Goal: Transaction & Acquisition: Purchase product/service

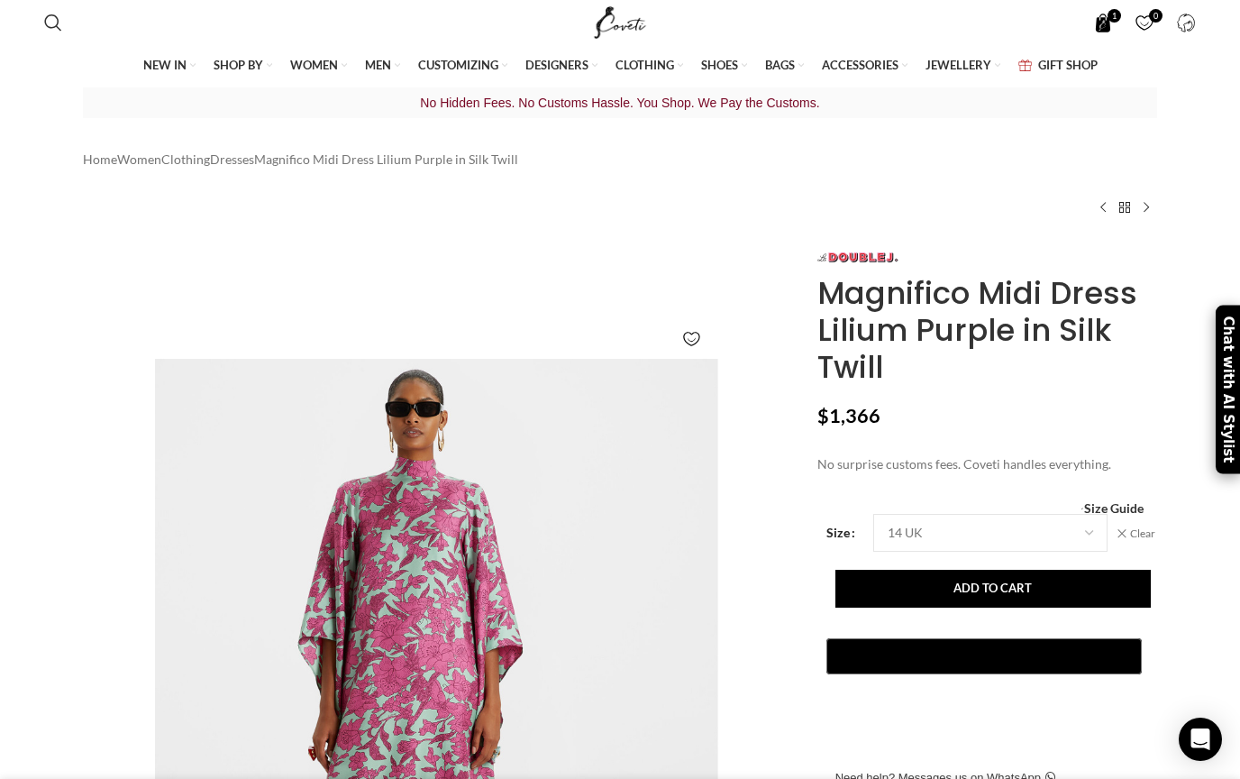
click at [1105, 20] on span "1 item" at bounding box center [1103, 23] width 19 height 19
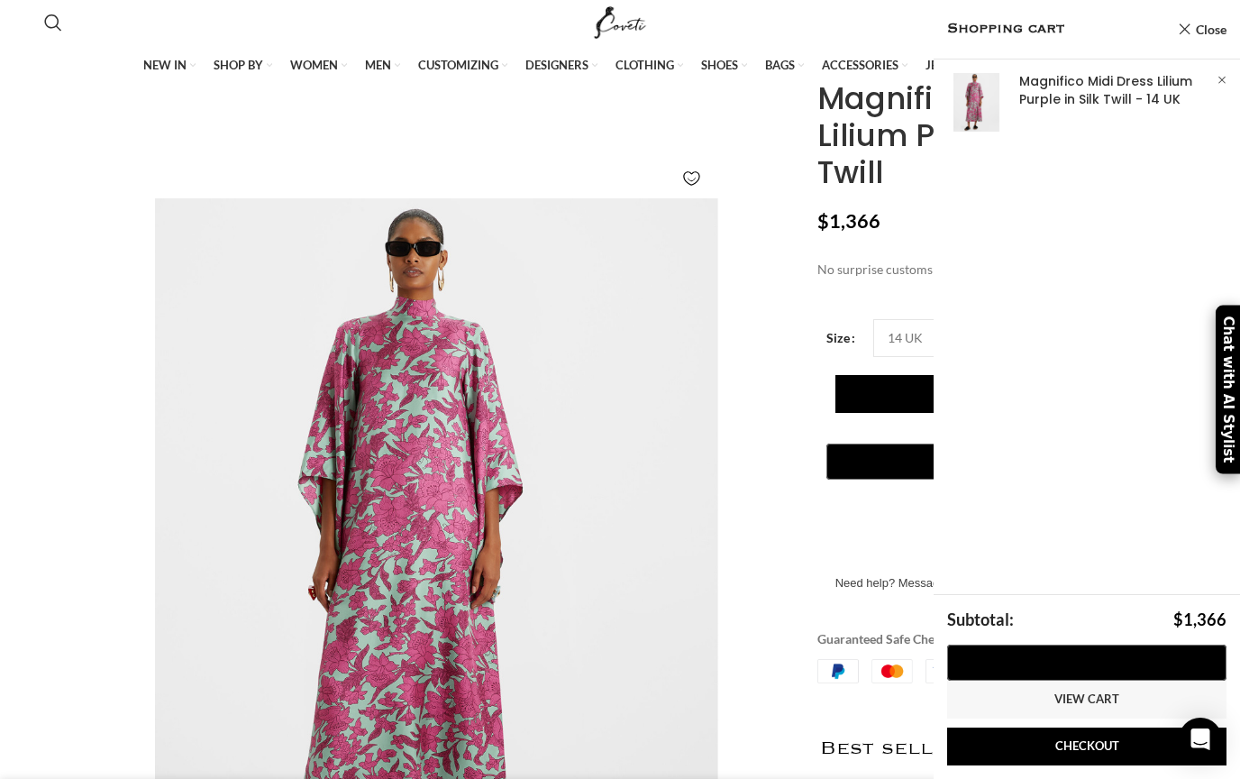
scroll to position [164, 0]
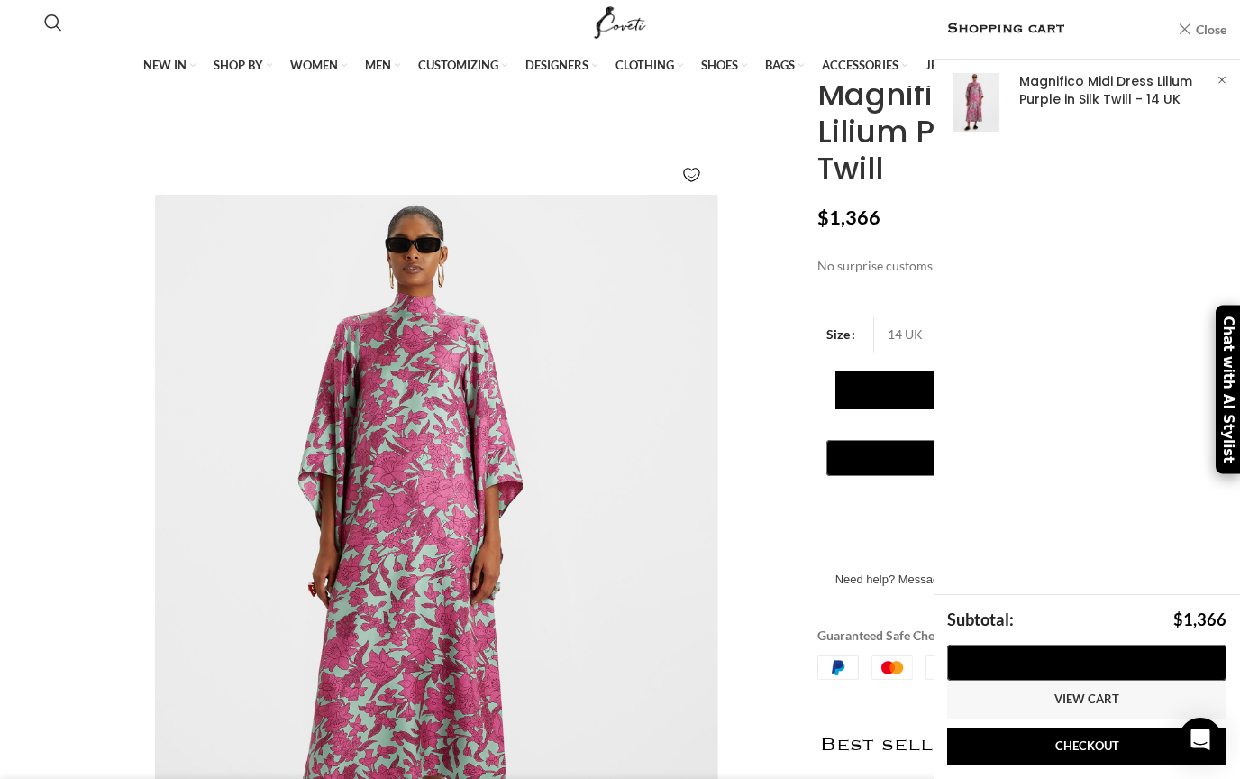
click at [1184, 24] on link "Close" at bounding box center [1202, 29] width 49 height 23
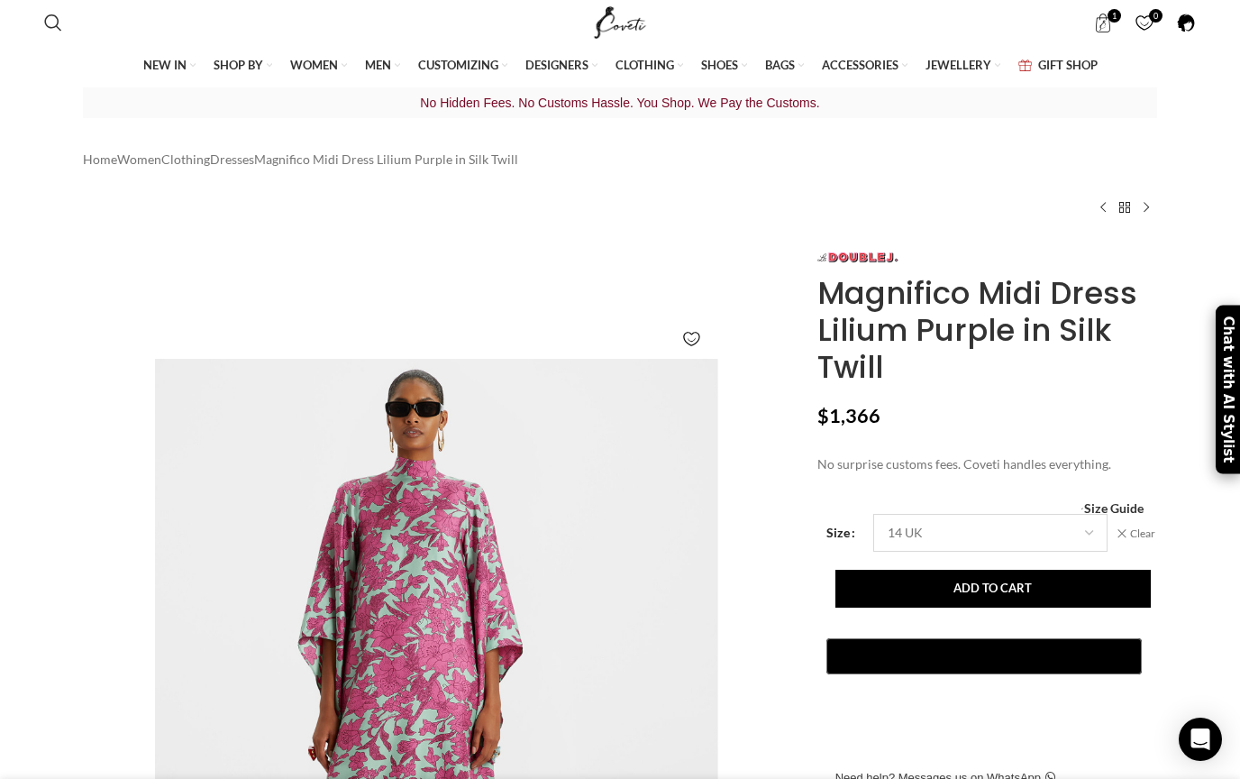
scroll to position [0, 0]
click at [1107, 20] on span "1 item" at bounding box center [1103, 23] width 19 height 19
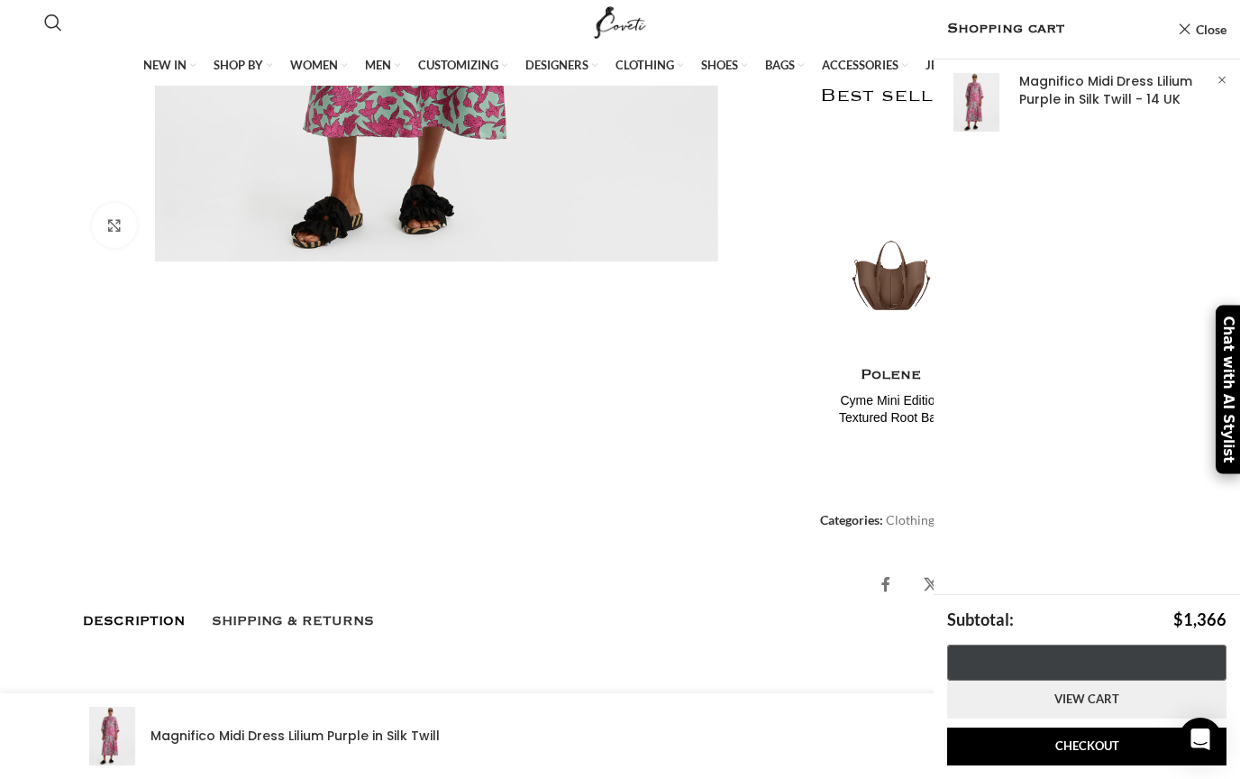
scroll to position [0, 1708]
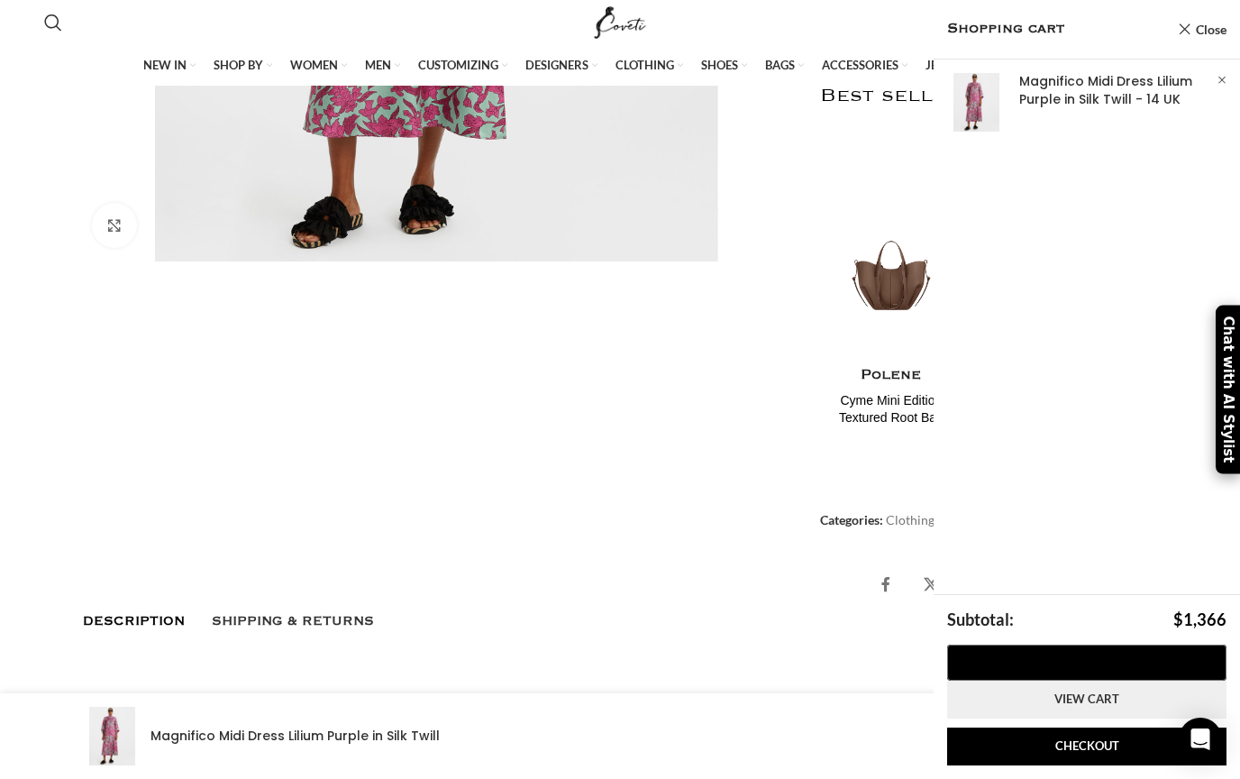
click at [1063, 691] on link "View cart" at bounding box center [1086, 699] width 279 height 38
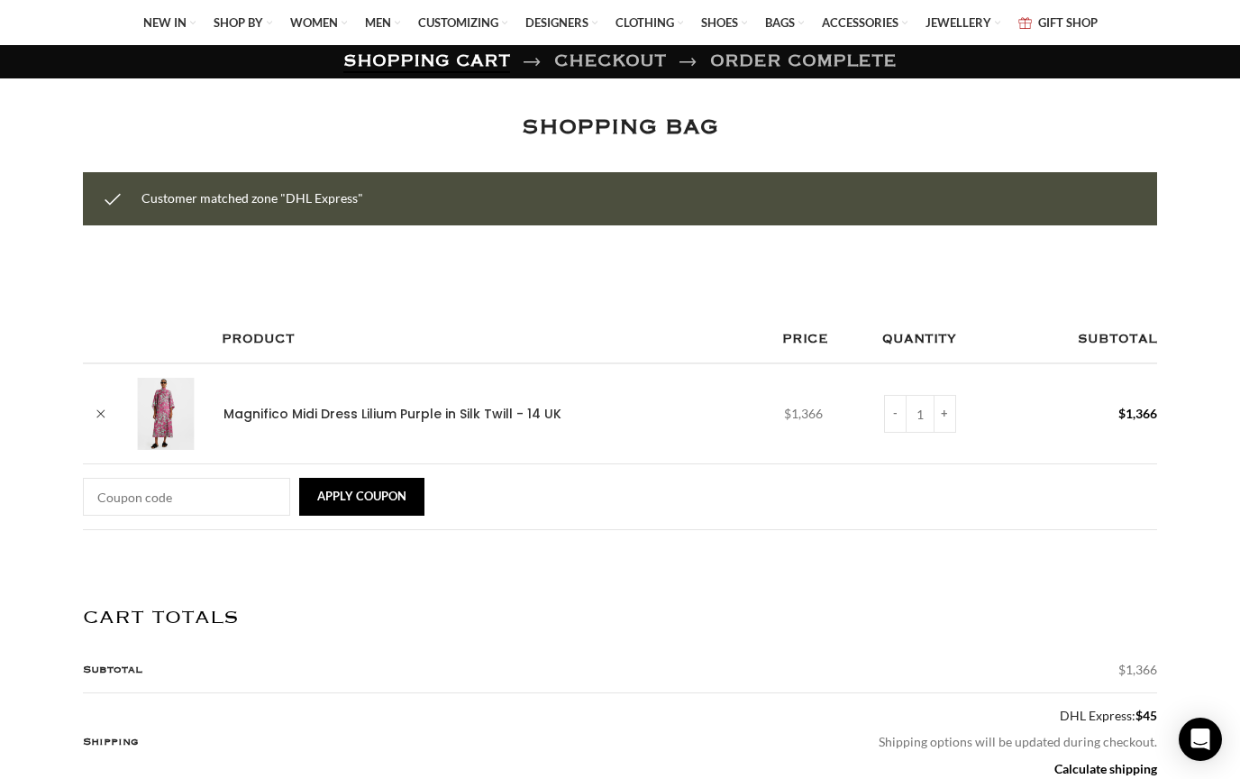
scroll to position [0, 2785]
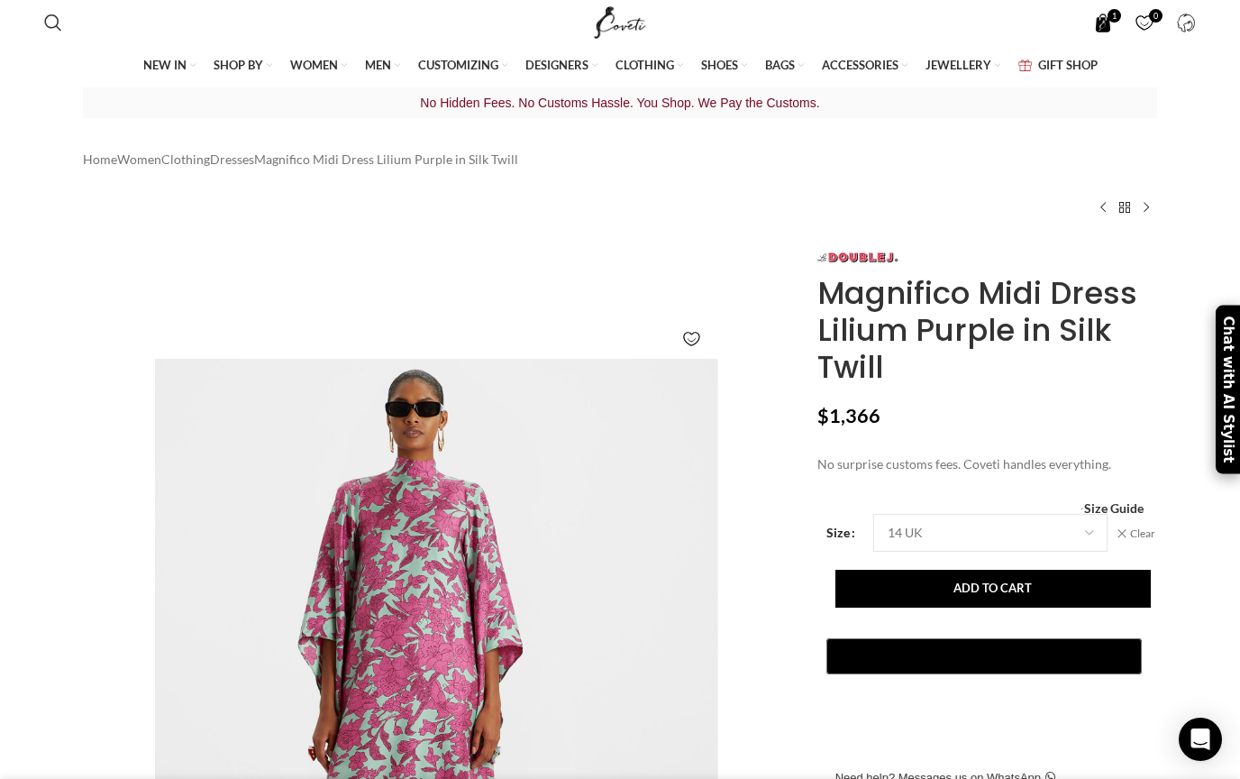
click at [1109, 15] on span "1 item" at bounding box center [1115, 16] width 14 height 14
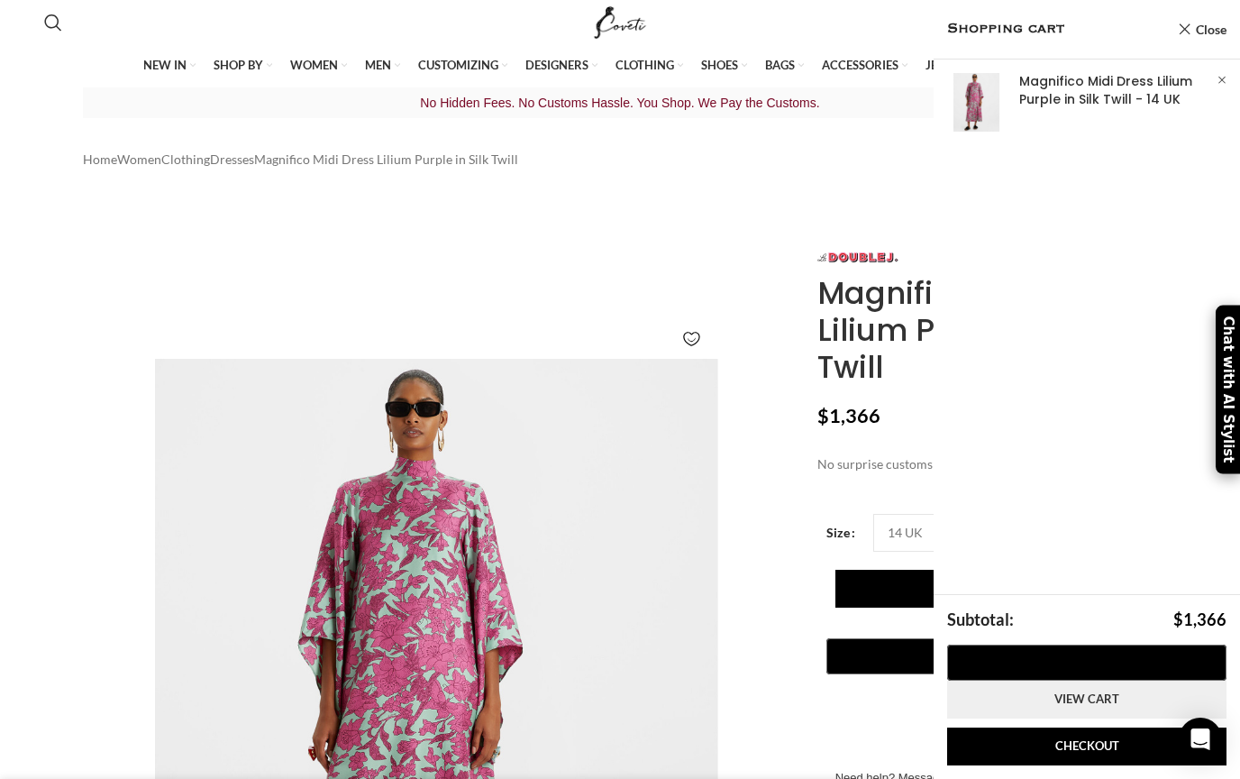
click at [1071, 698] on link "View cart" at bounding box center [1086, 699] width 279 height 38
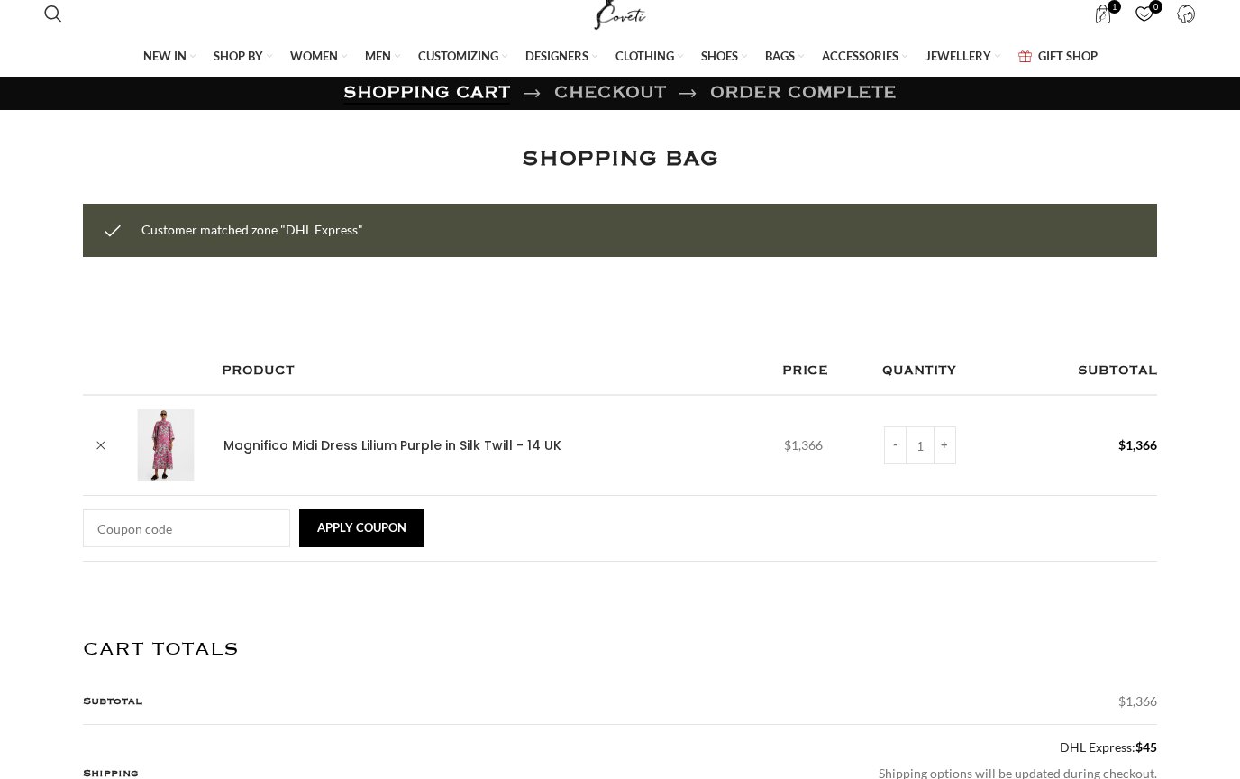
scroll to position [8, 0]
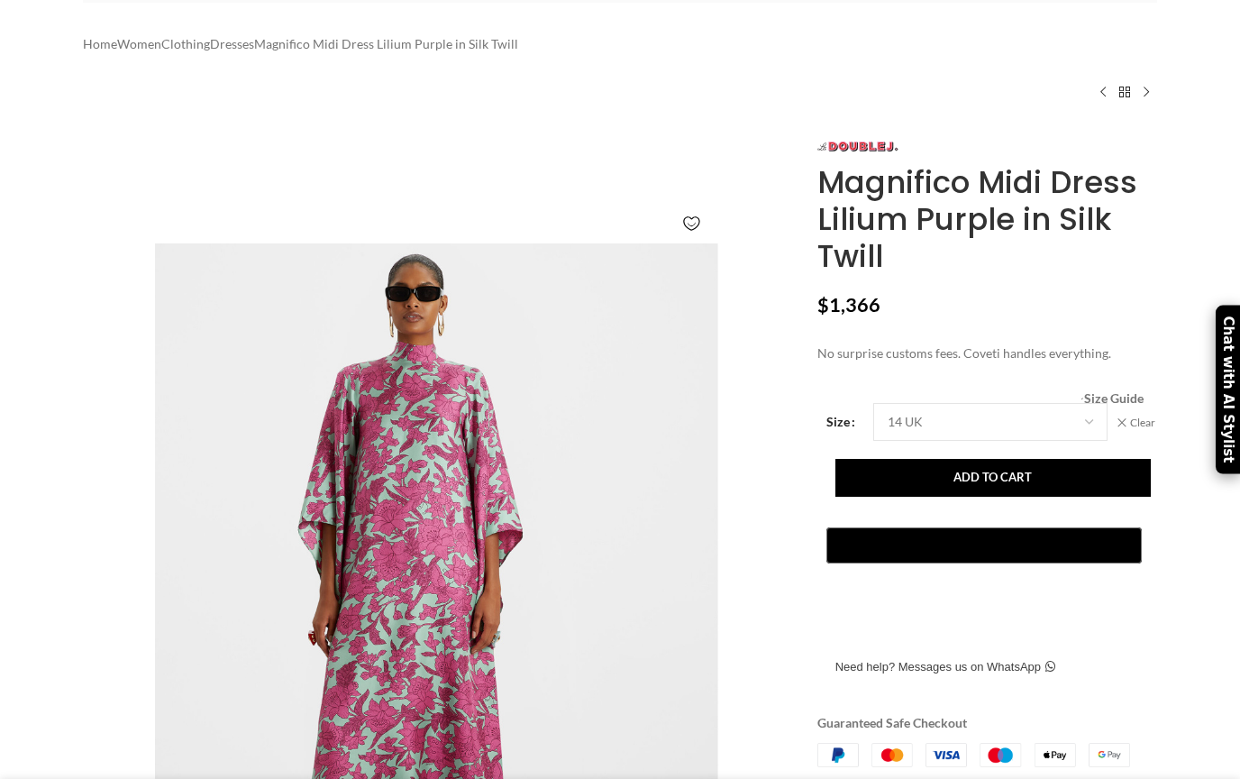
click at [1107, 398] on span "Size Guide" at bounding box center [1113, 398] width 59 height 0
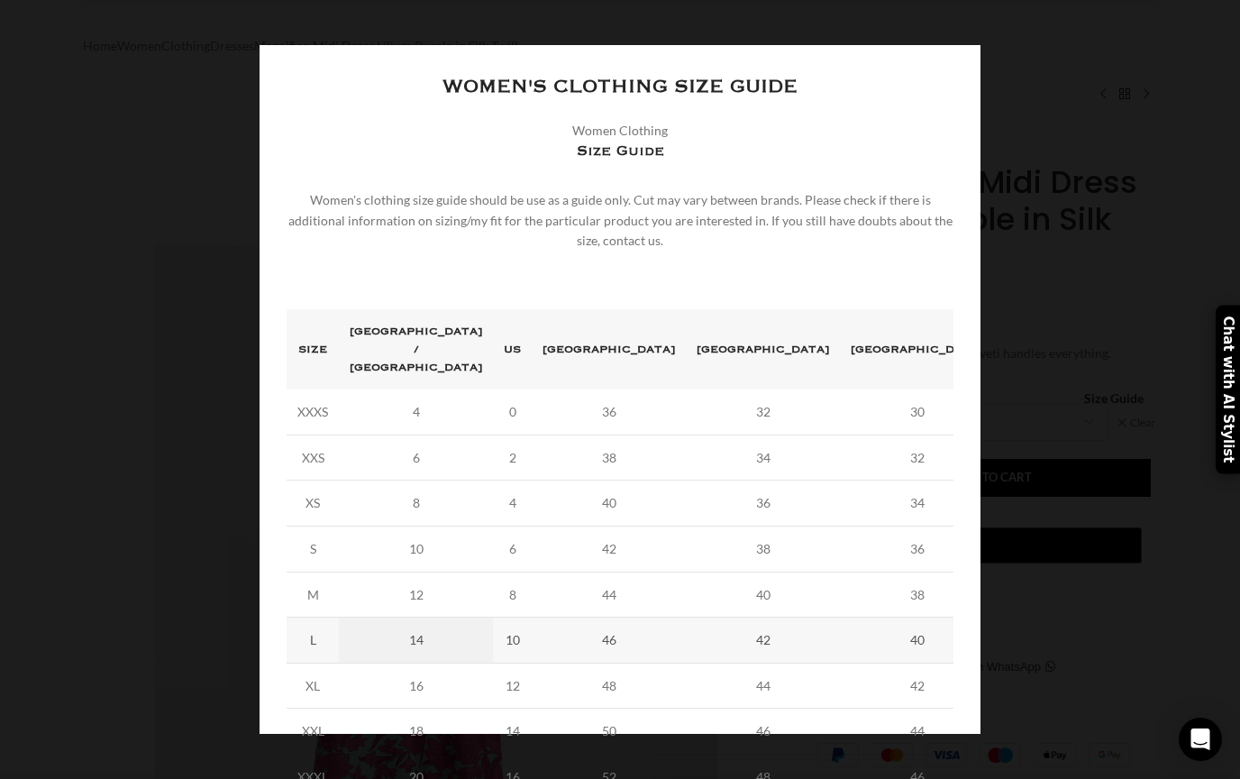
scroll to position [0, 190]
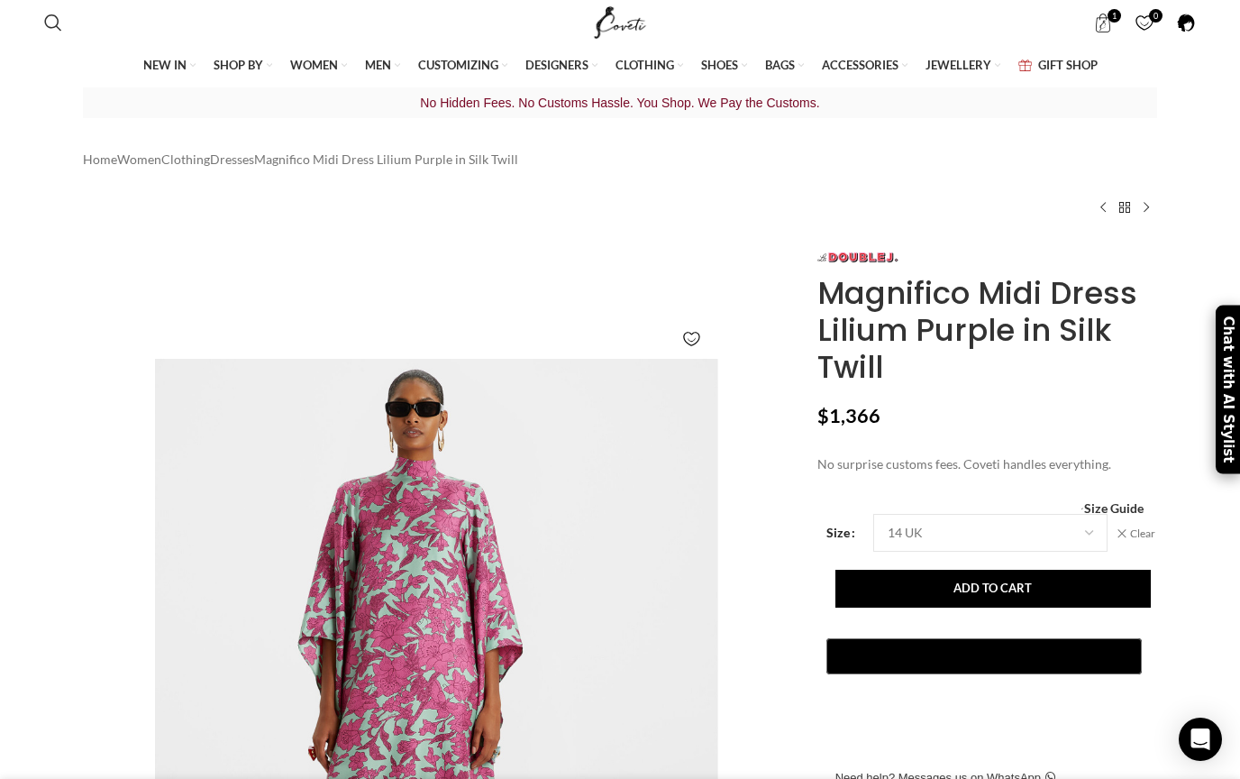
scroll to position [0, 0]
click at [1109, 15] on span "1 item" at bounding box center [1115, 16] width 14 height 14
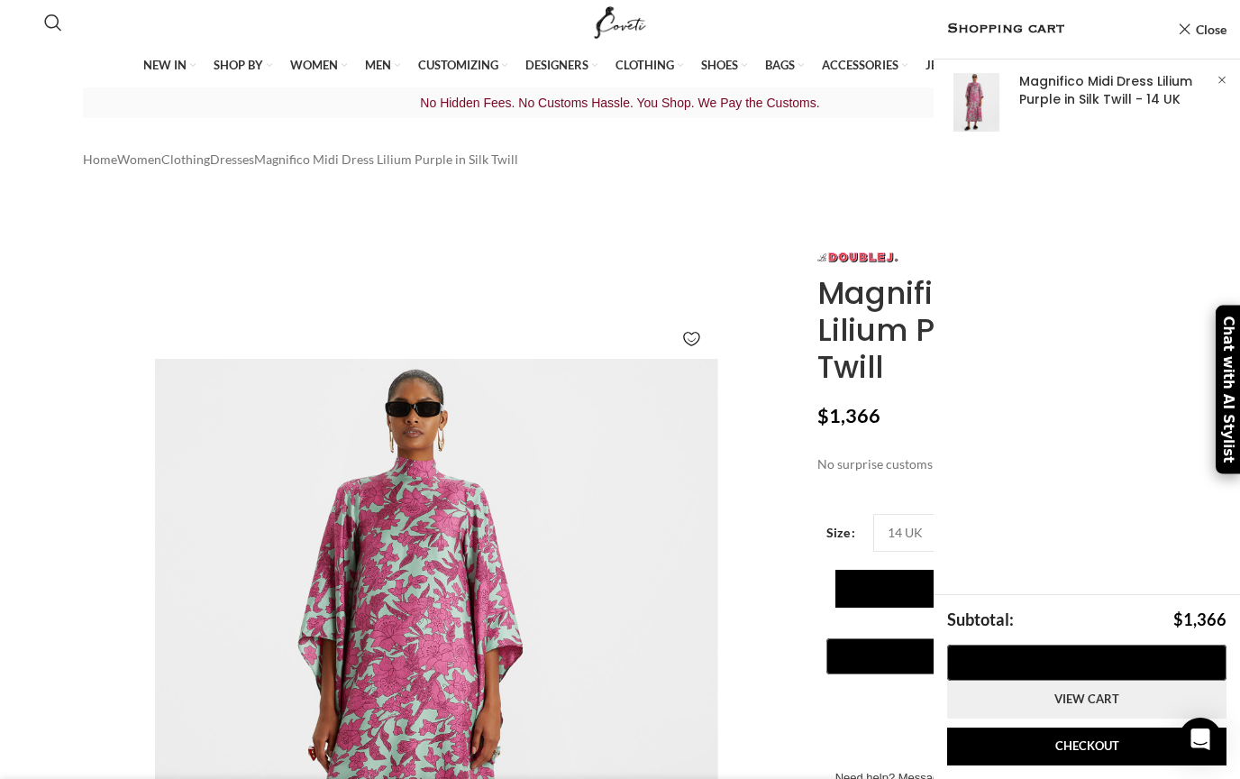
click at [1072, 694] on link "View cart" at bounding box center [1086, 699] width 279 height 38
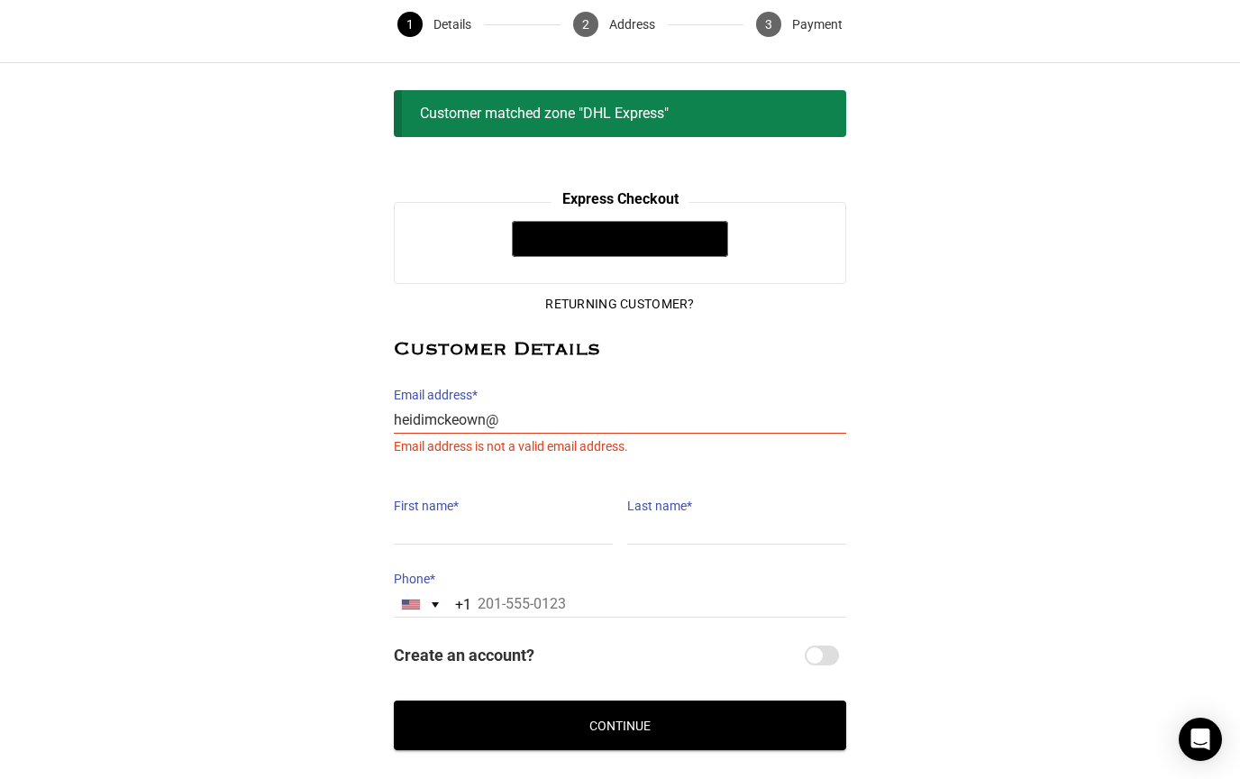
scroll to position [77, 0]
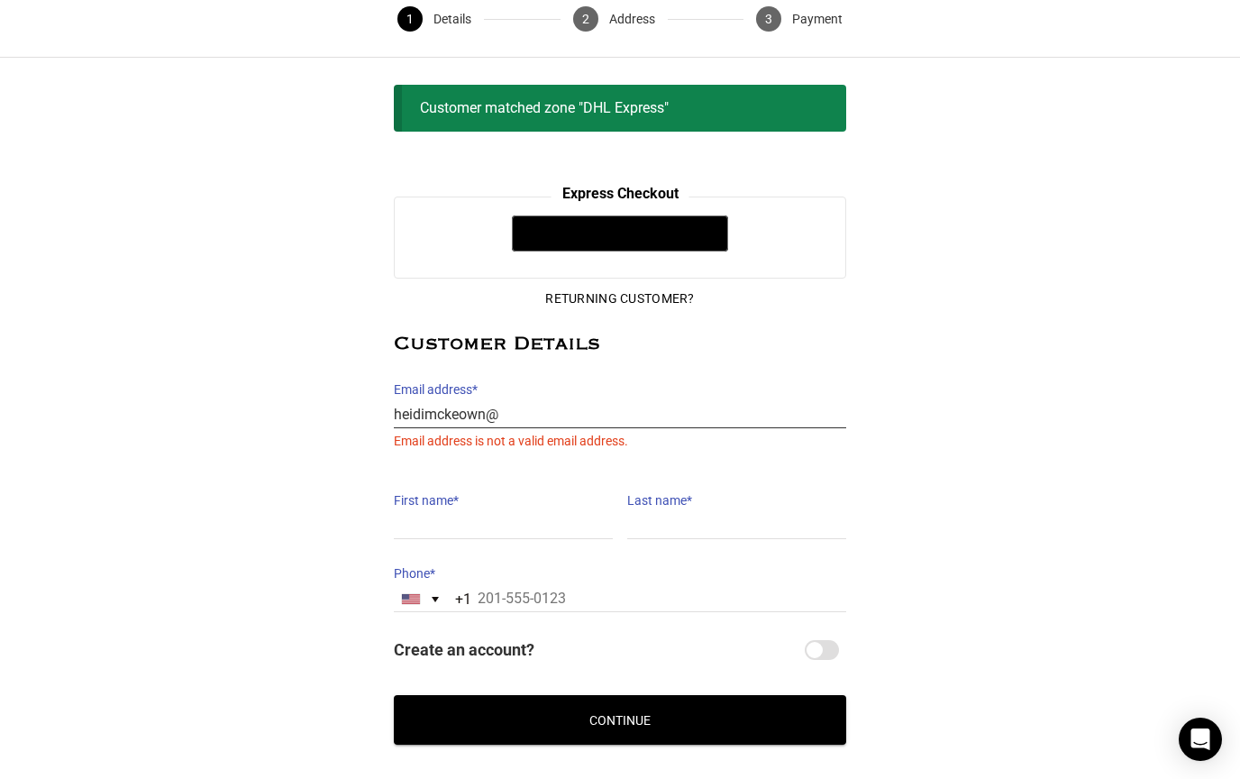
click at [513, 406] on input "heidimckeown@" at bounding box center [620, 415] width 452 height 26
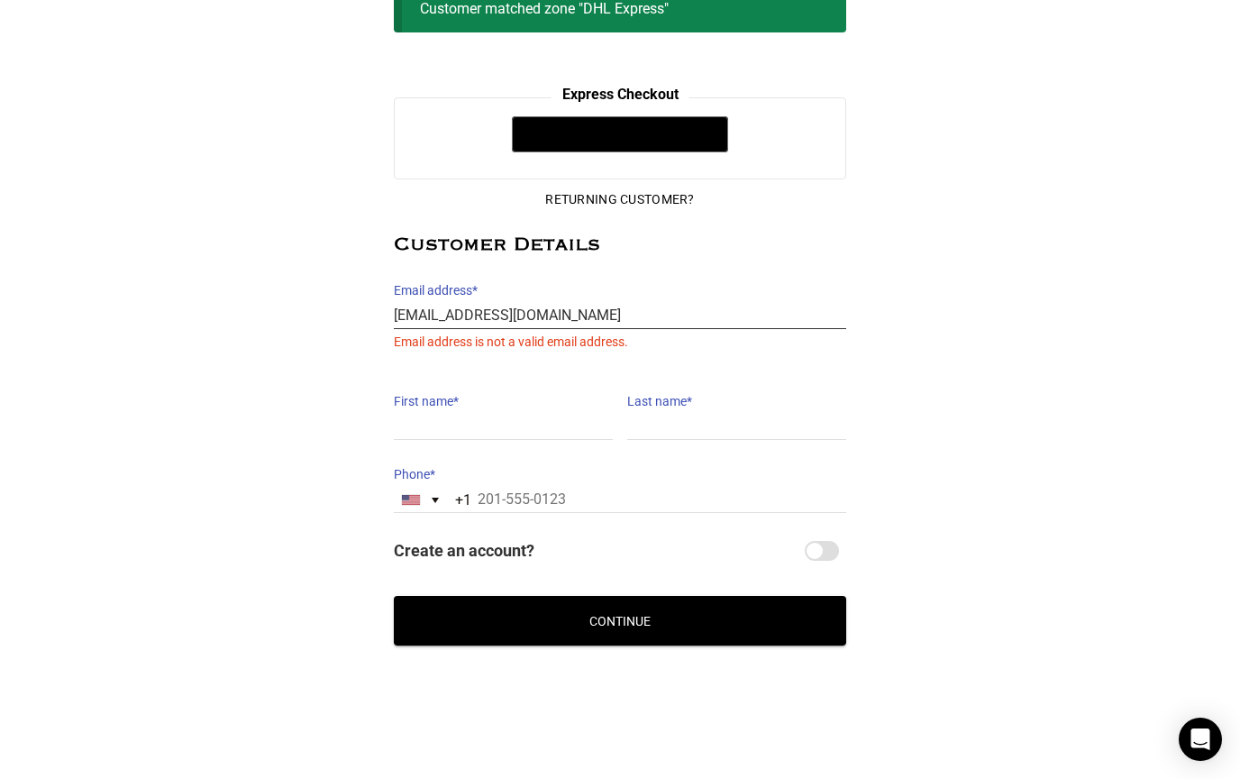
type input "[EMAIL_ADDRESS][DOMAIN_NAME]"
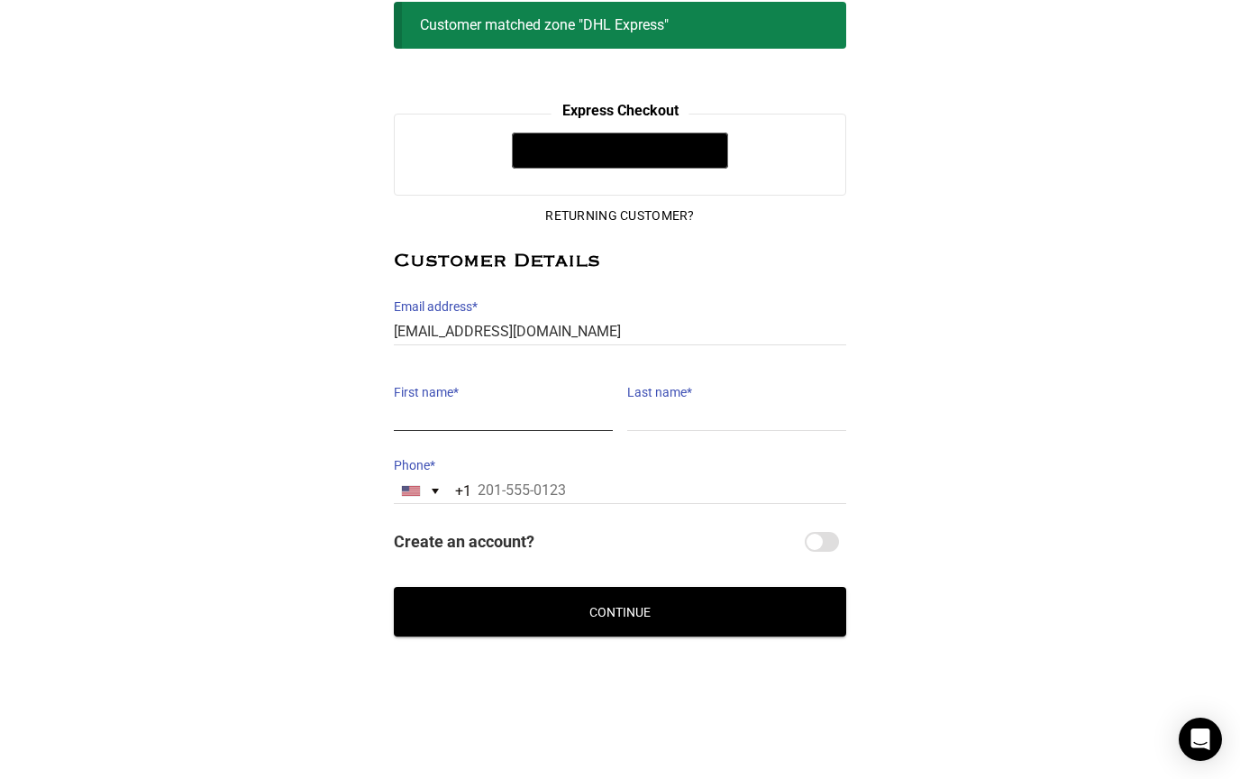
scroll to position [151, 0]
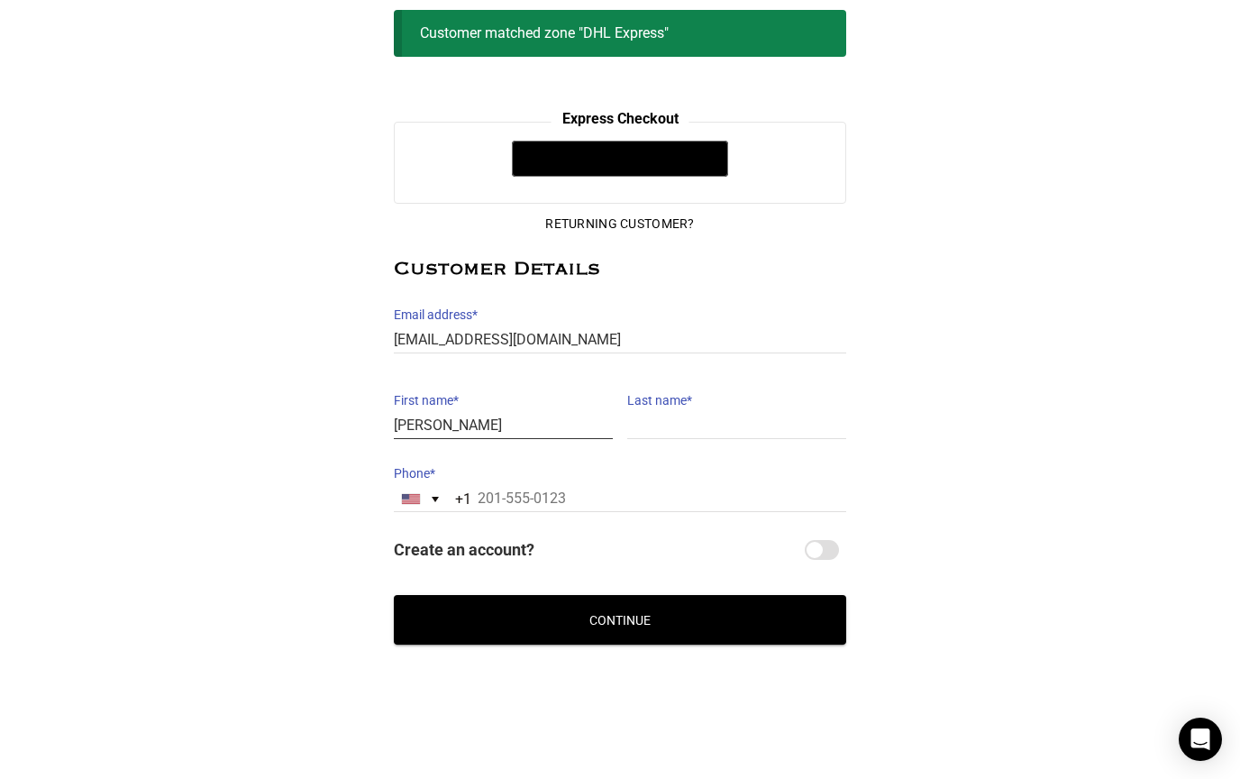
type input "[PERSON_NAME]"
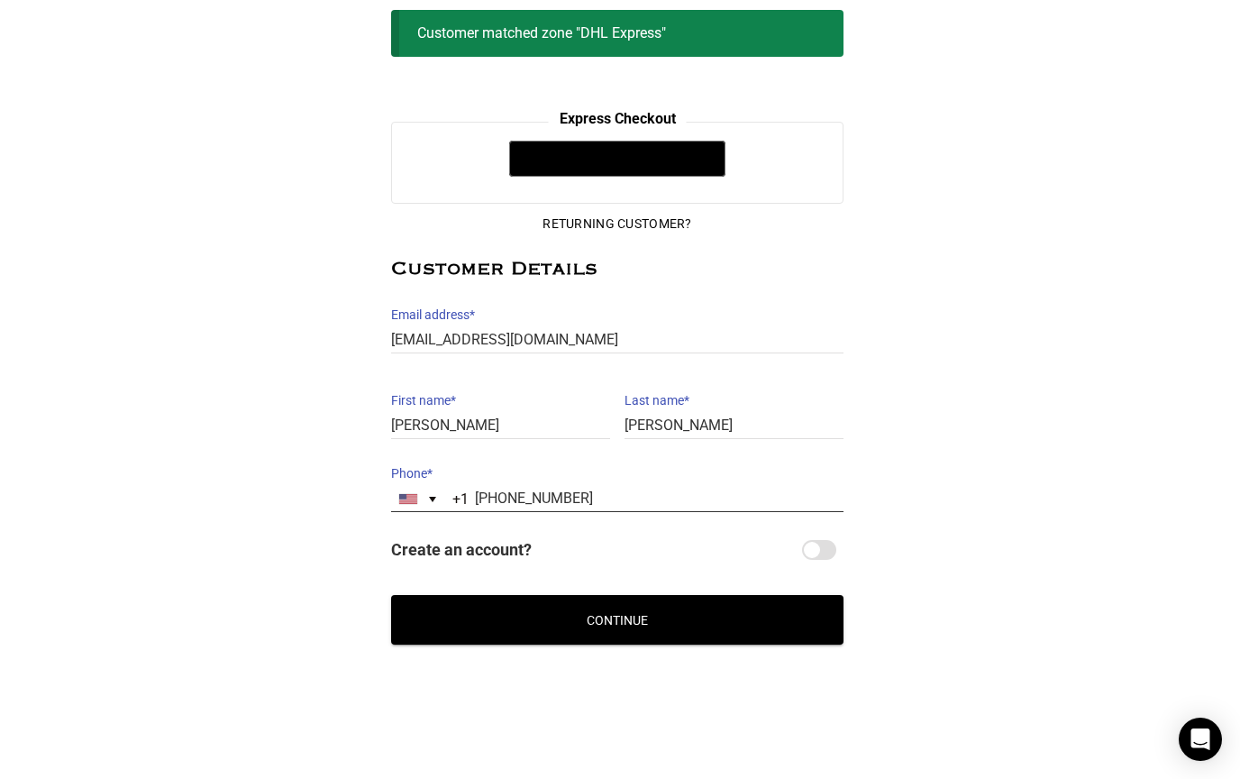
type input "[PHONE_NUMBER]"
click at [595, 608] on button "Continue" at bounding box center [617, 620] width 452 height 50
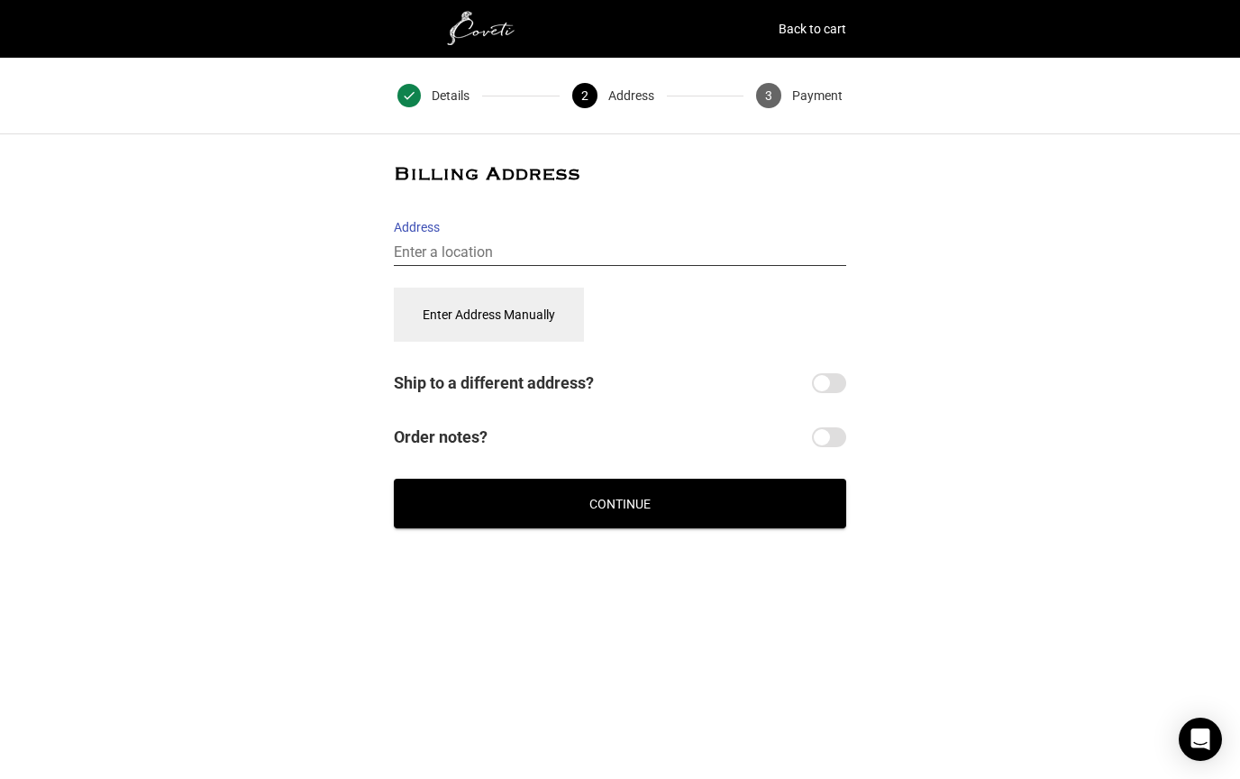
click at [502, 251] on input "Address" at bounding box center [620, 253] width 452 height 26
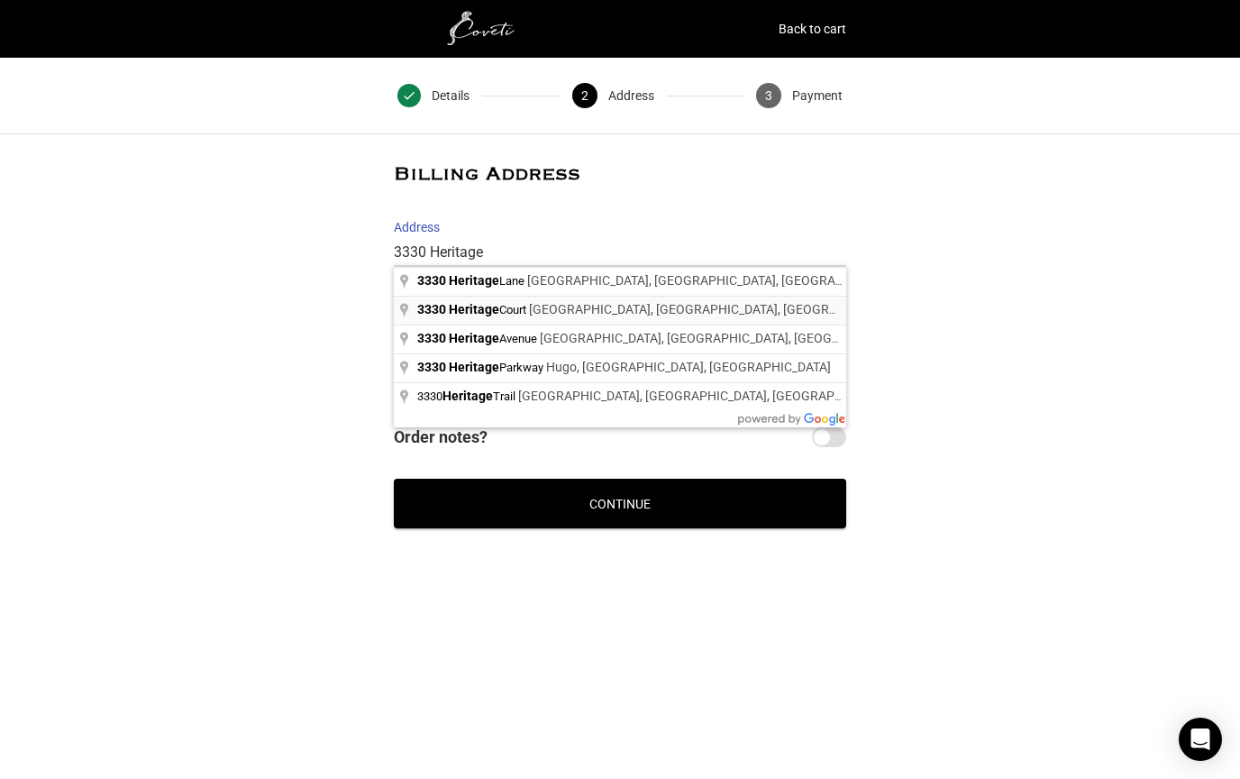
type input "[STREET_ADDRESS]"
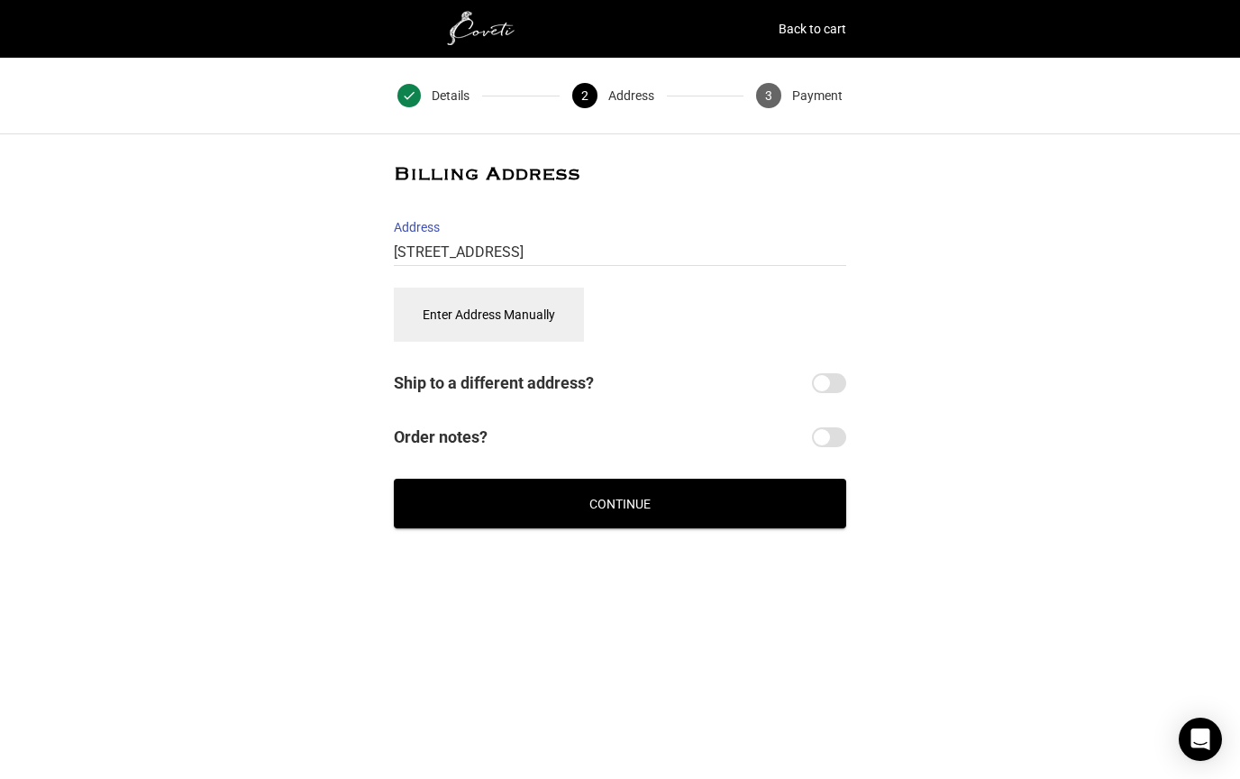
select select "US"
type input "[STREET_ADDRESS]"
type input "Stillwater"
type input "55082"
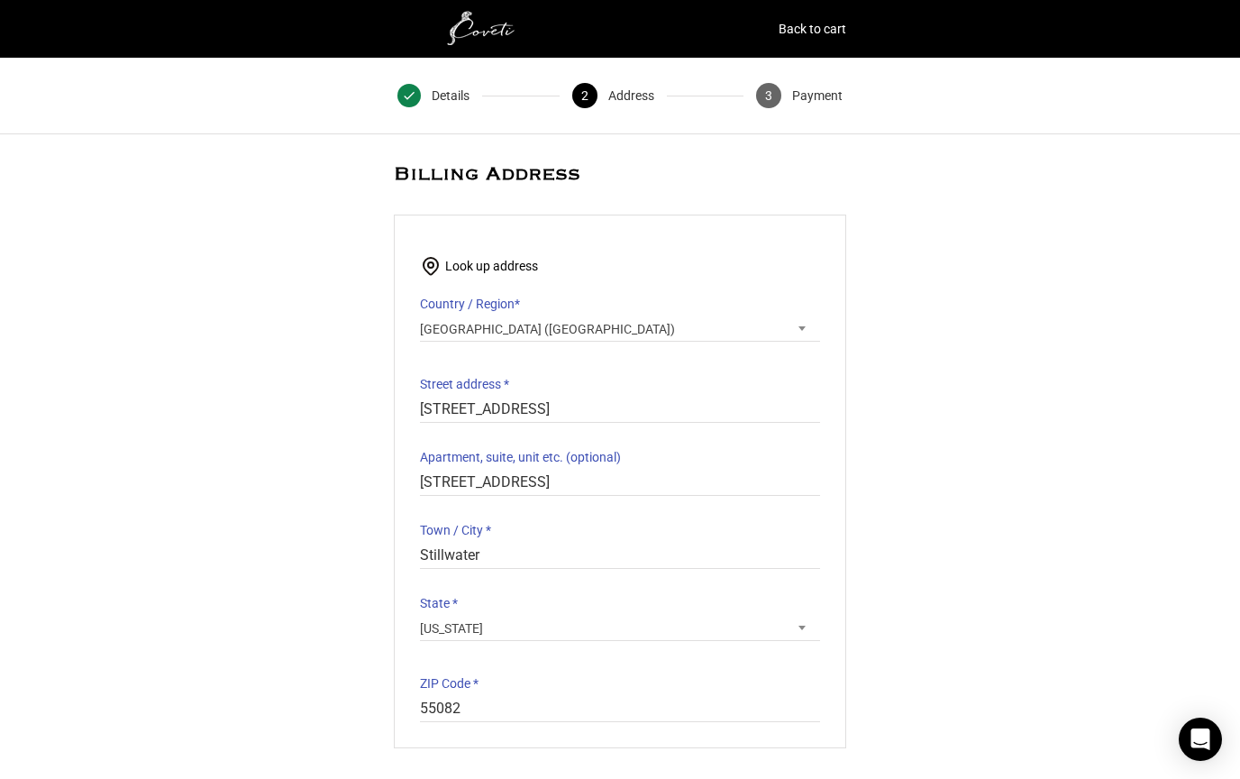
select select "MN"
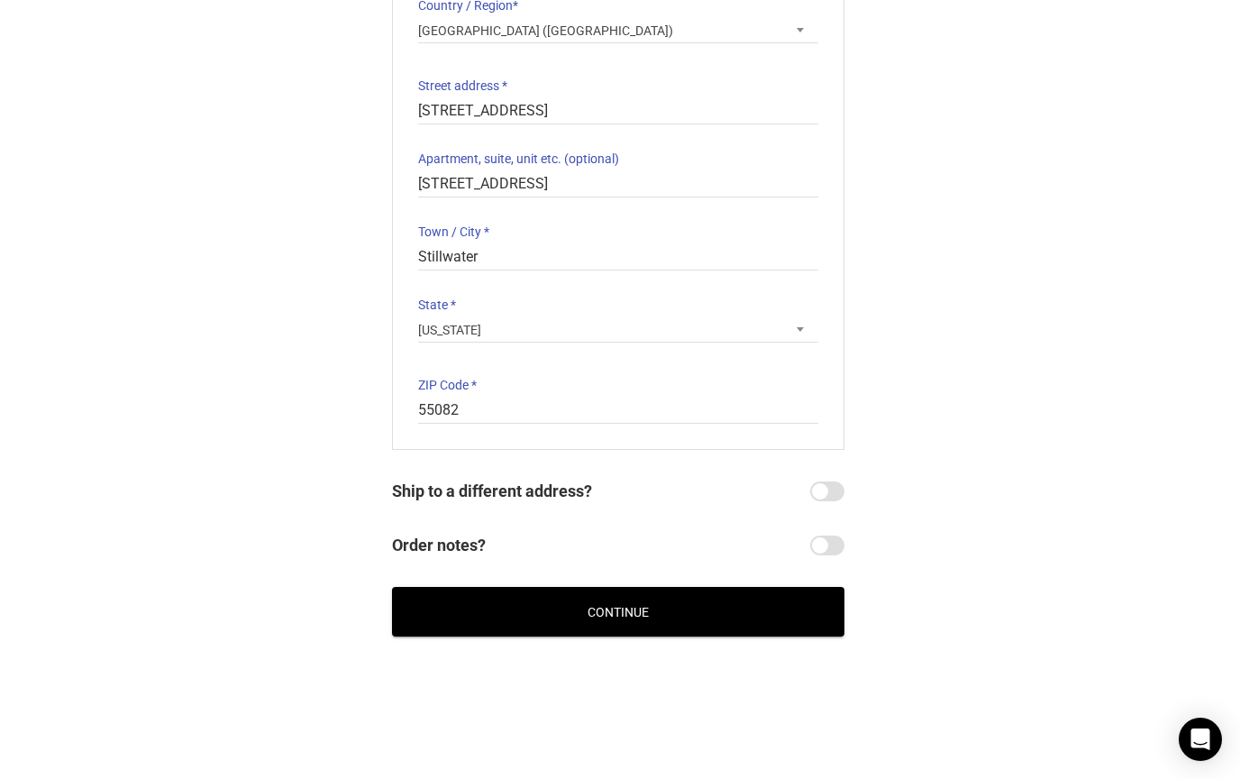
scroll to position [298, 2]
click at [823, 491] on input "Ship to a different address?" at bounding box center [827, 491] width 34 height 20
checkbox input "true"
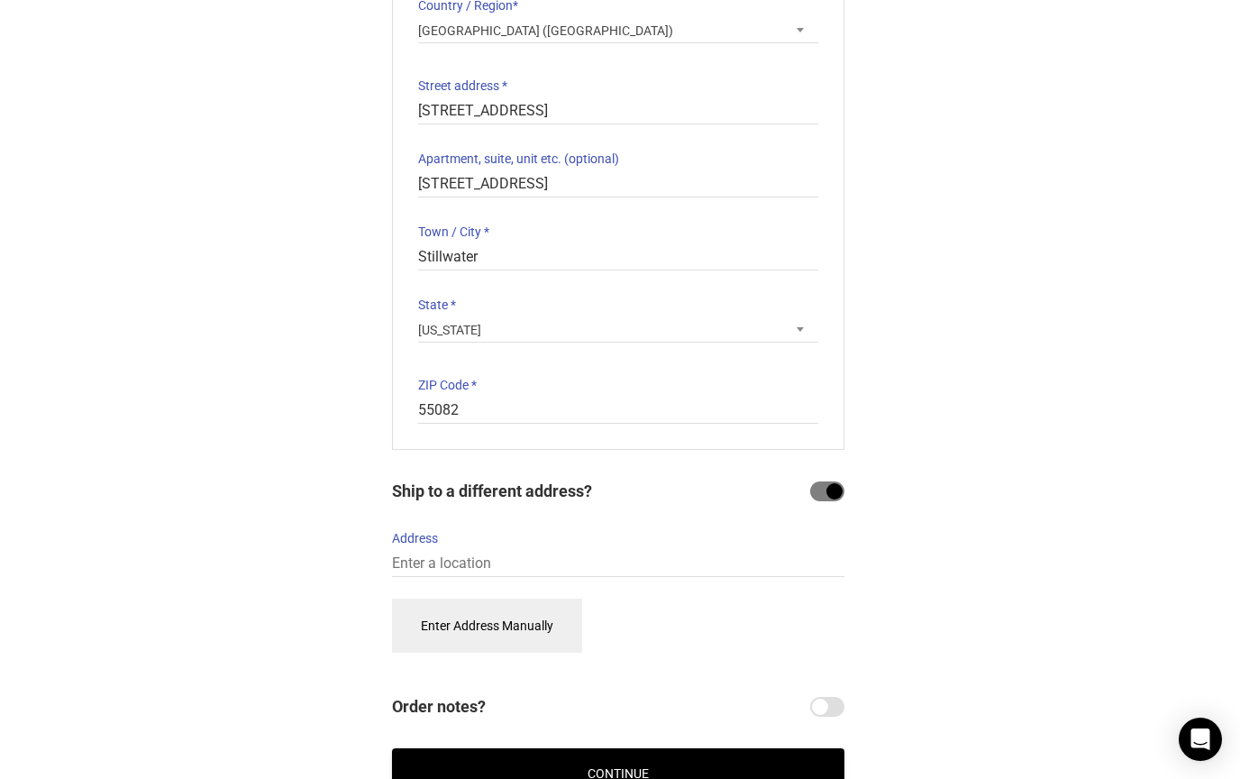
scroll to position [425, 2]
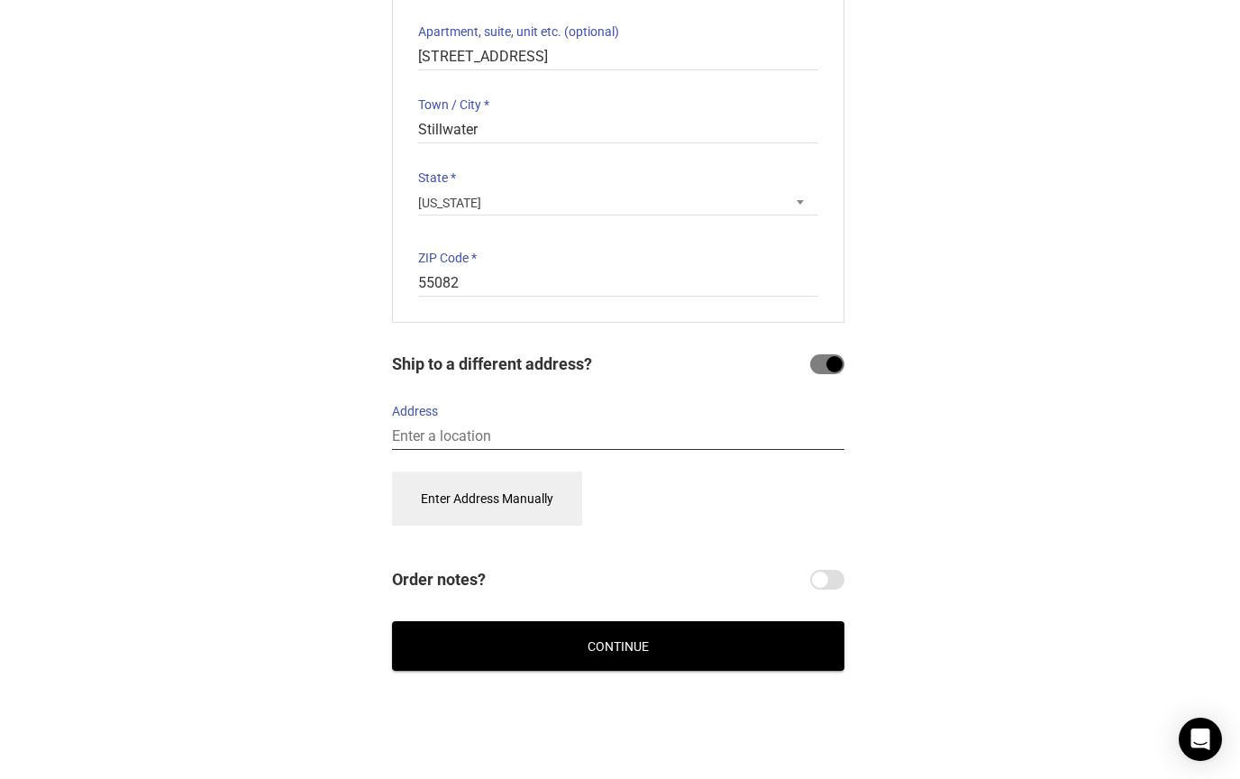
click at [451, 437] on input "Address" at bounding box center [618, 437] width 452 height 26
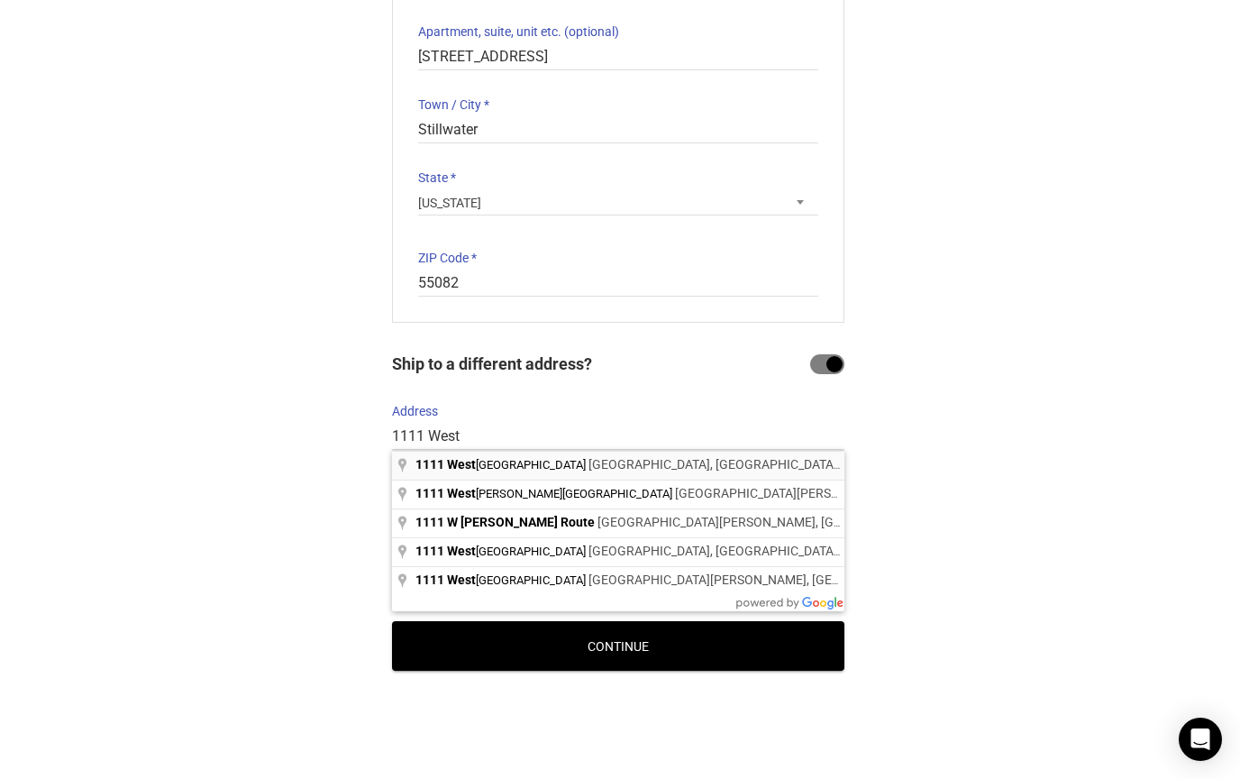
type input "1111 West River Parkway, Minneapolis, MN, USA"
select select "US"
type input "1111 W River Pkwy"
type input "1111 W River Pkwy, Minneapolis"
type input "Minneapolis"
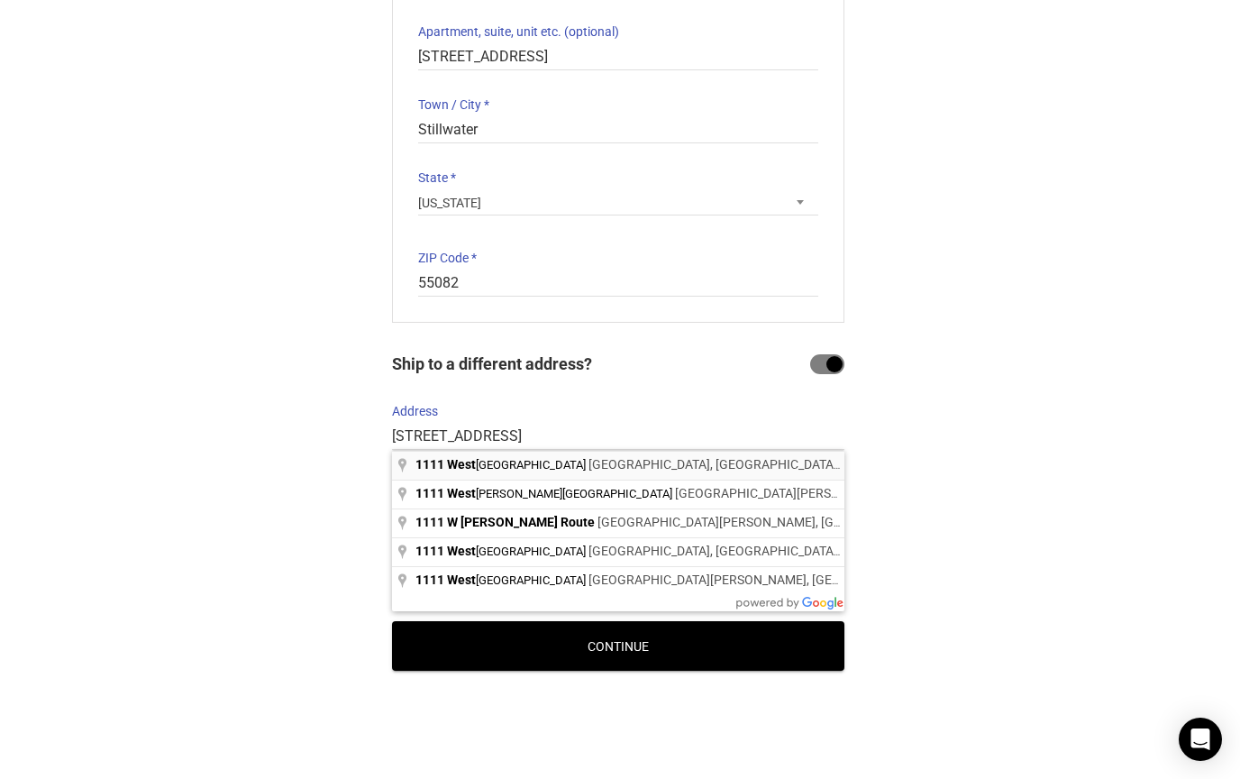
type input "55415"
select select "MN"
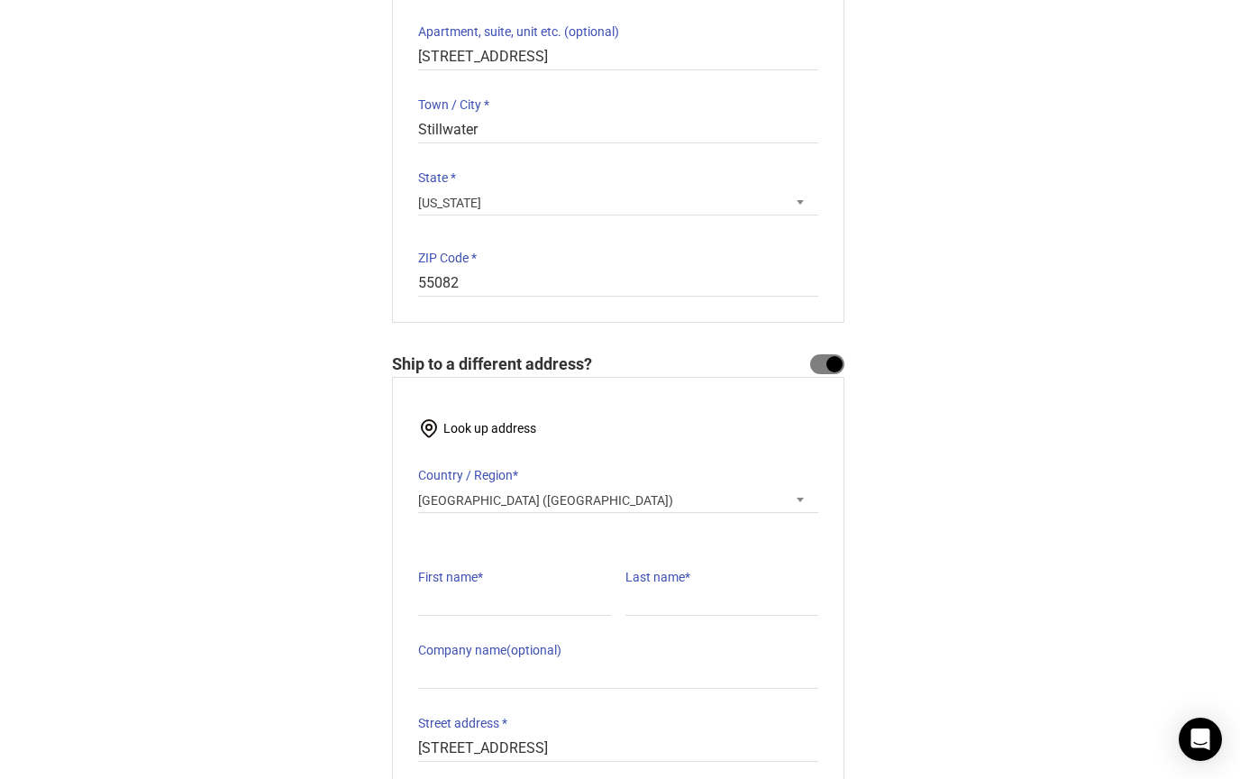
select select "MN"
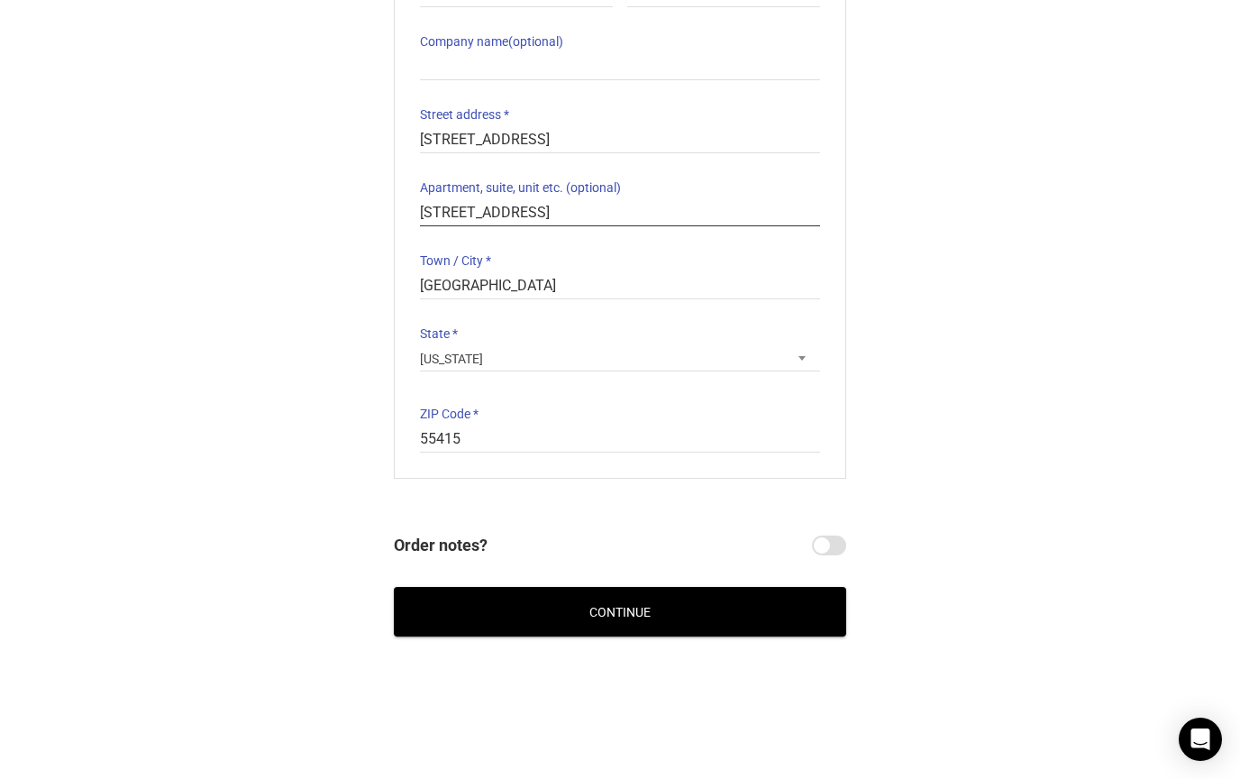
scroll to position [1034, 0]
type input "1111 W River Pkwy, Minneapolis 5D"
click at [611, 609] on button "Continue" at bounding box center [620, 612] width 452 height 50
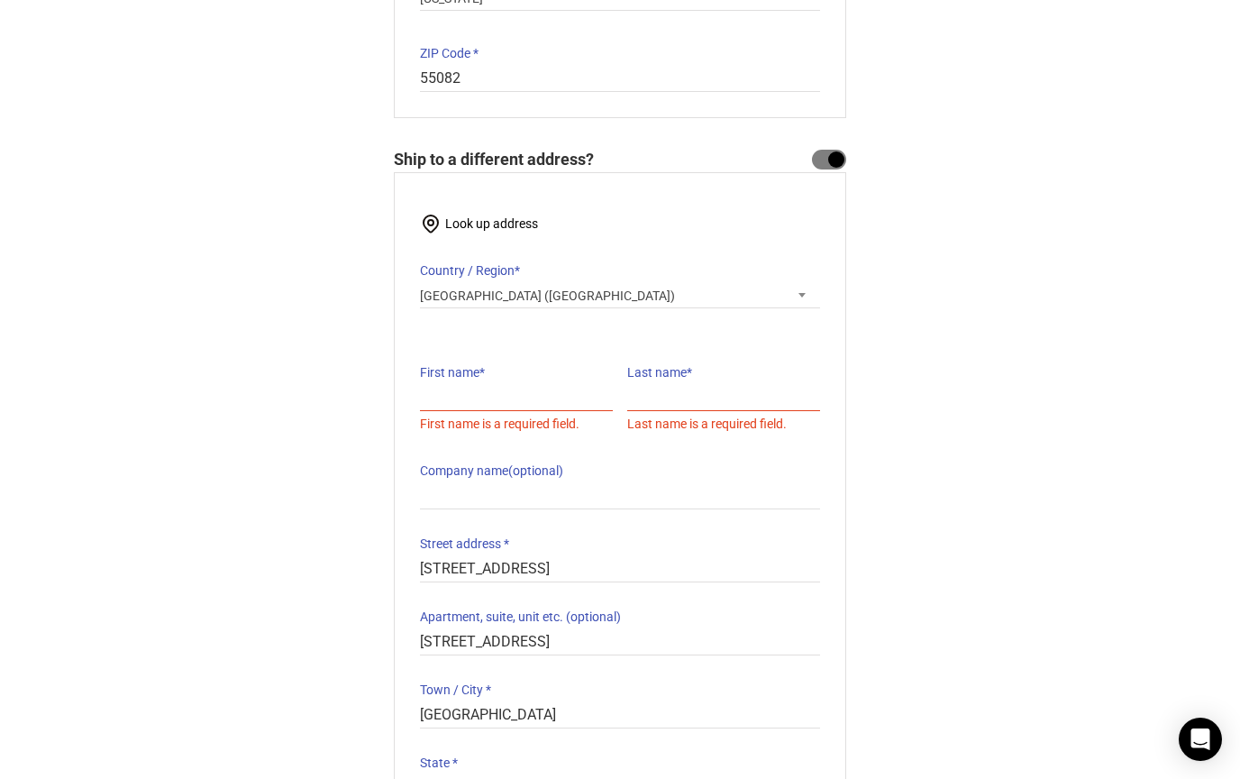
scroll to position [592, 0]
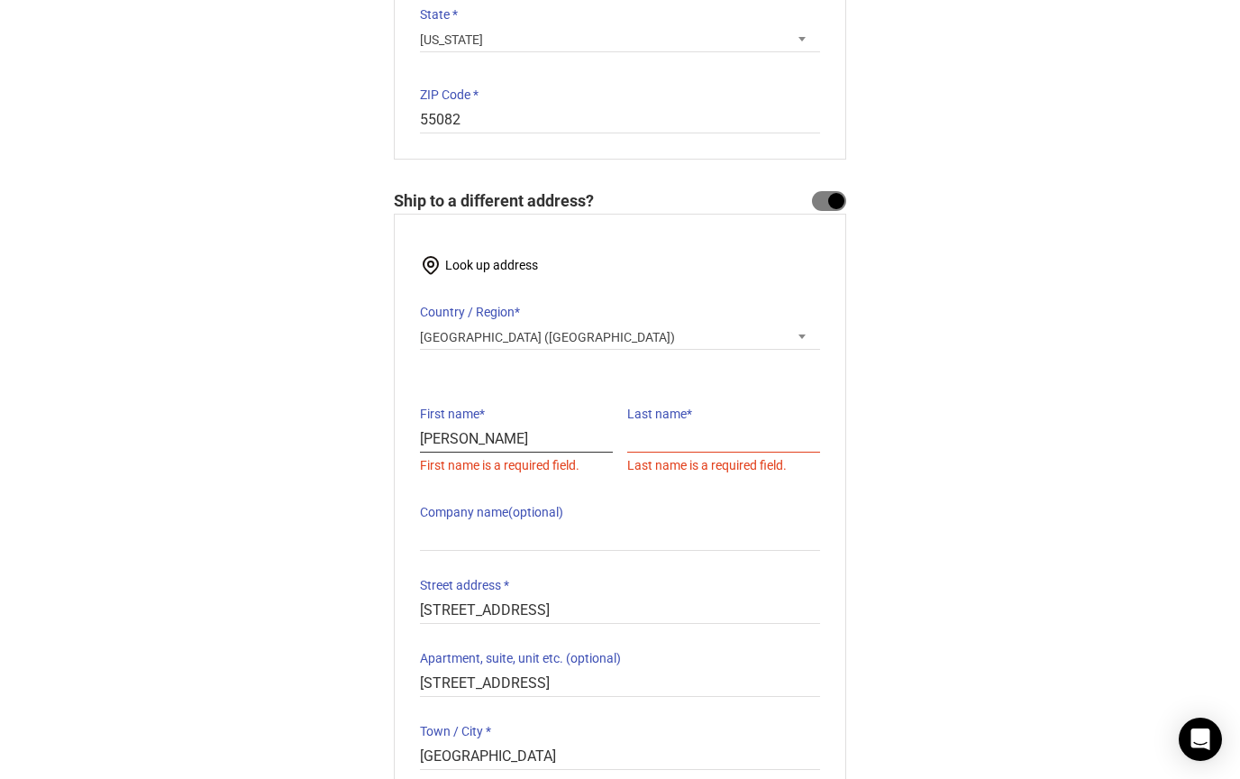
type input "Heidi"
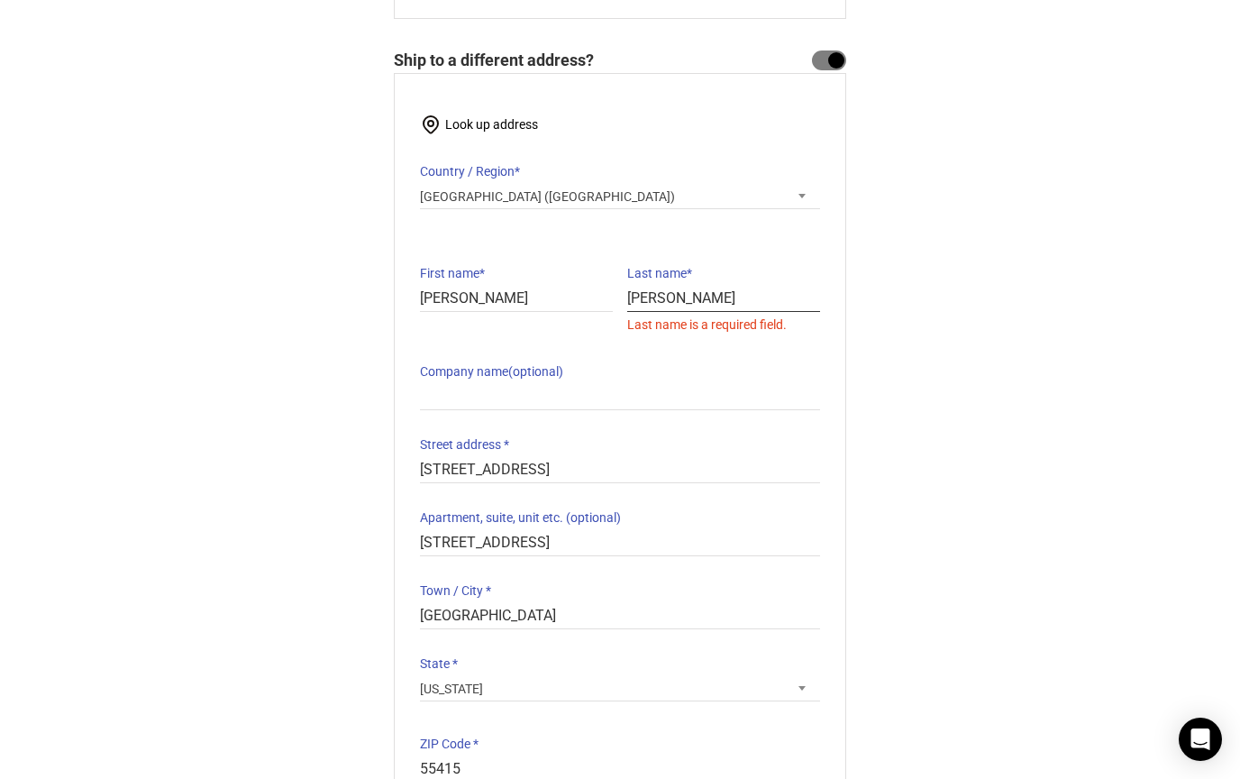
scroll to position [741, 0]
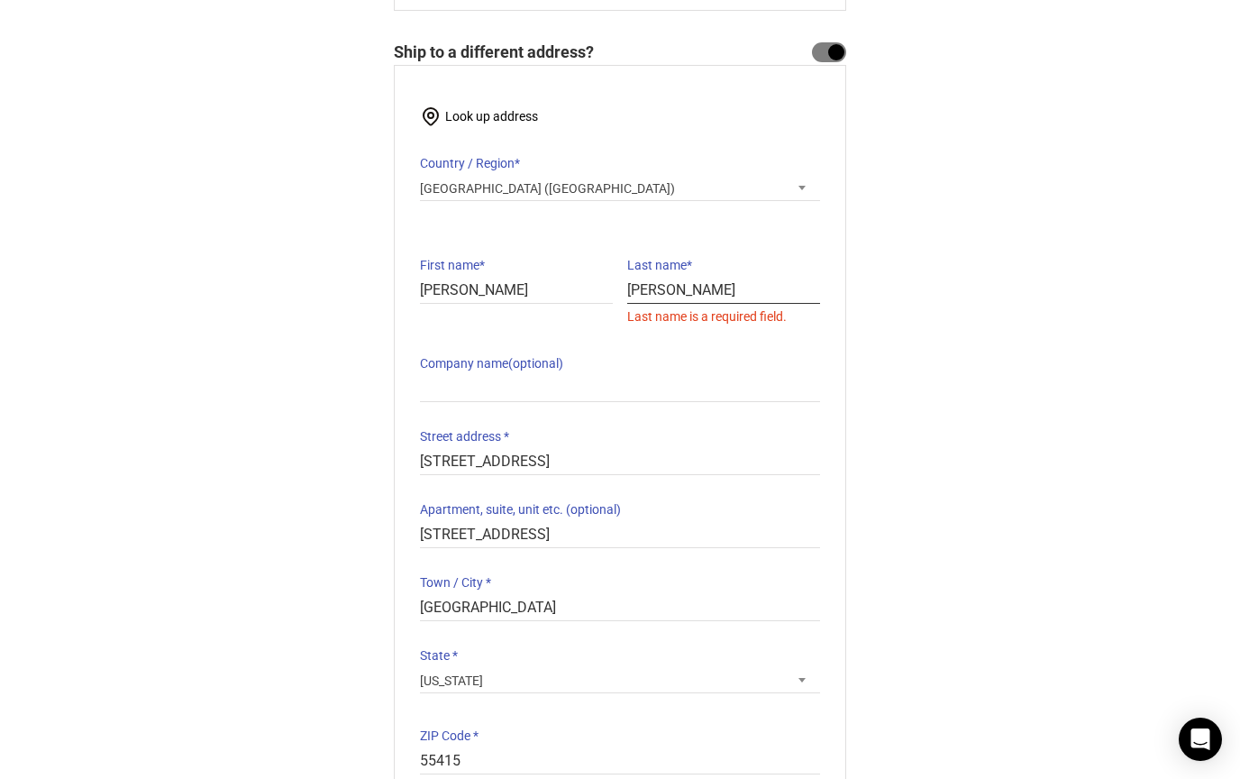
type input "McKeown"
click at [660, 528] on div "Look up address Country / Region * Select a country / region… Afghanistan Åland…" at bounding box center [620, 439] width 400 height 671
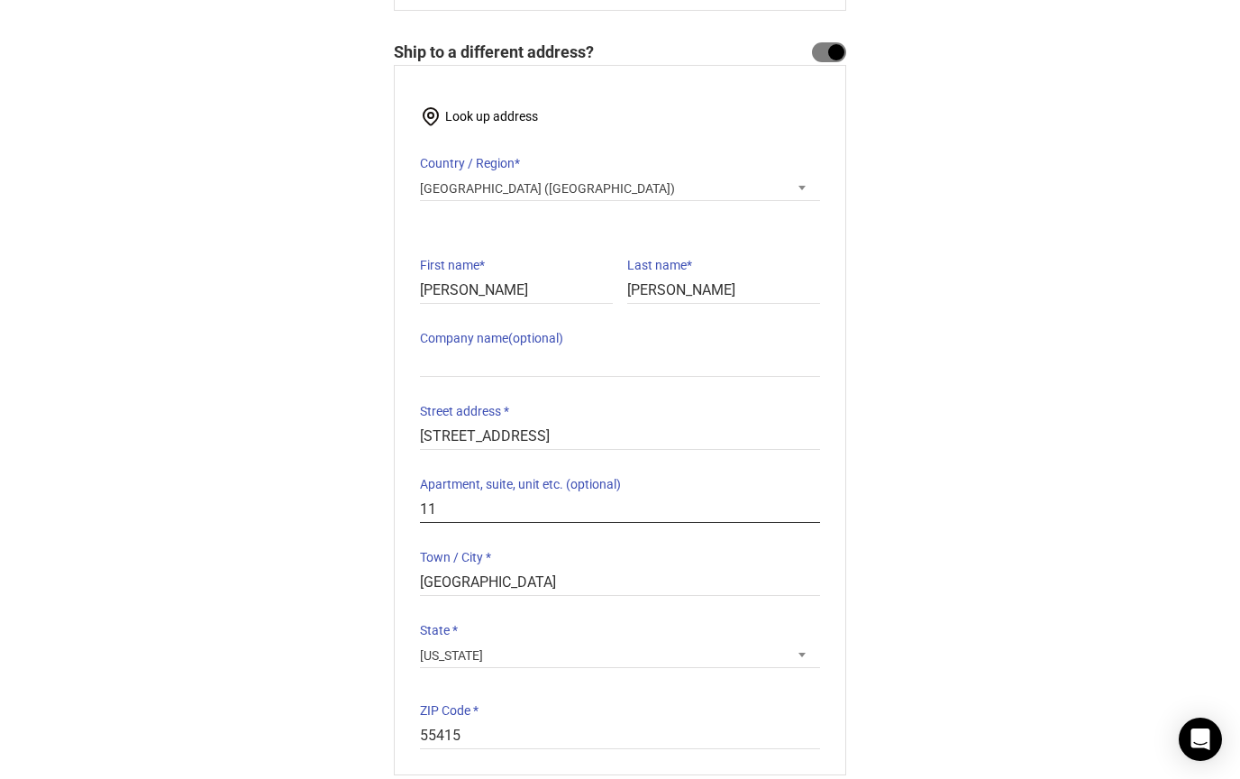
type input "1"
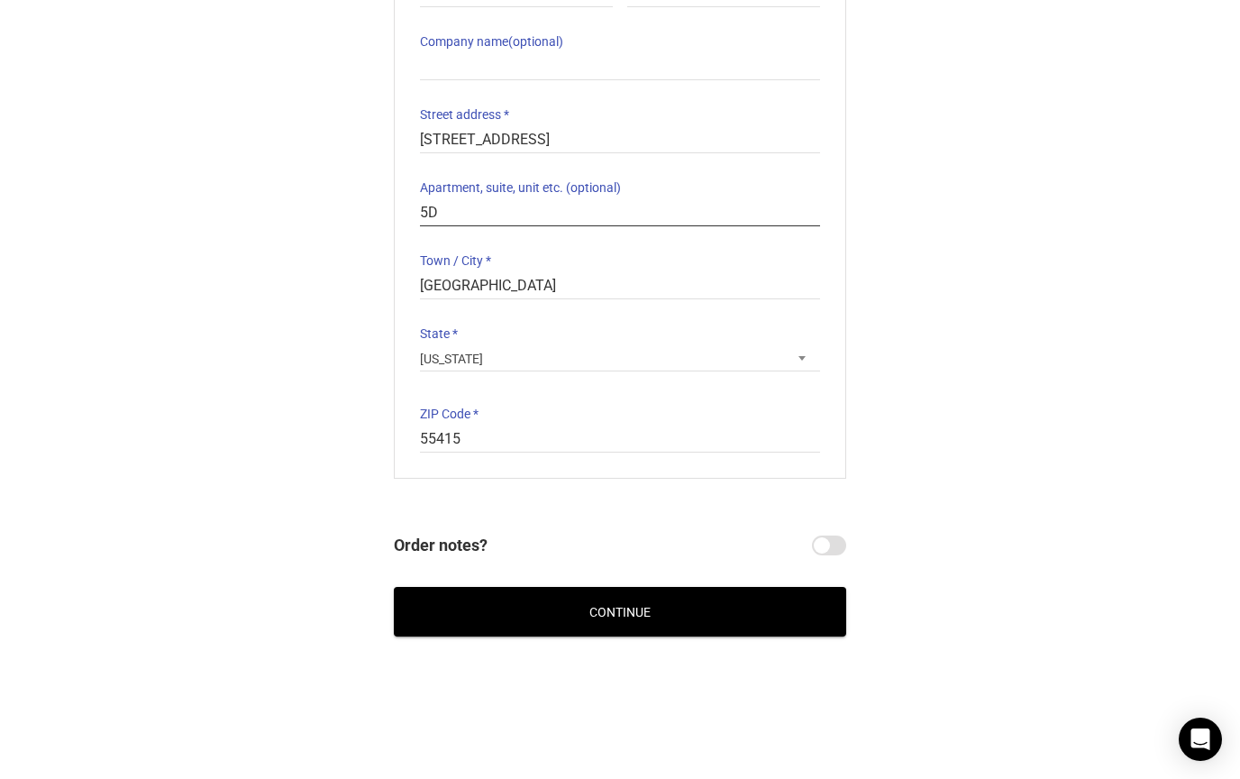
scroll to position [1037, 0]
type input "5D"
click at [607, 606] on button "Continue" at bounding box center [620, 612] width 452 height 50
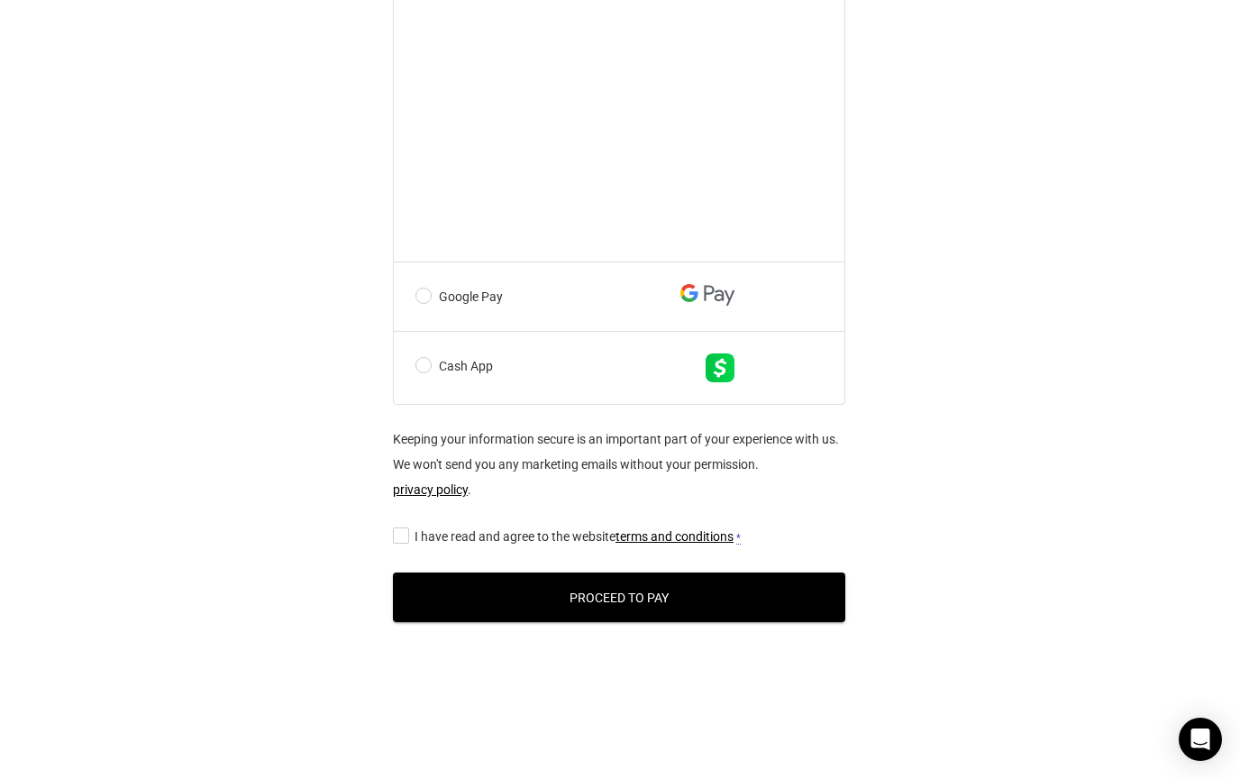
scroll to position [1001, 1]
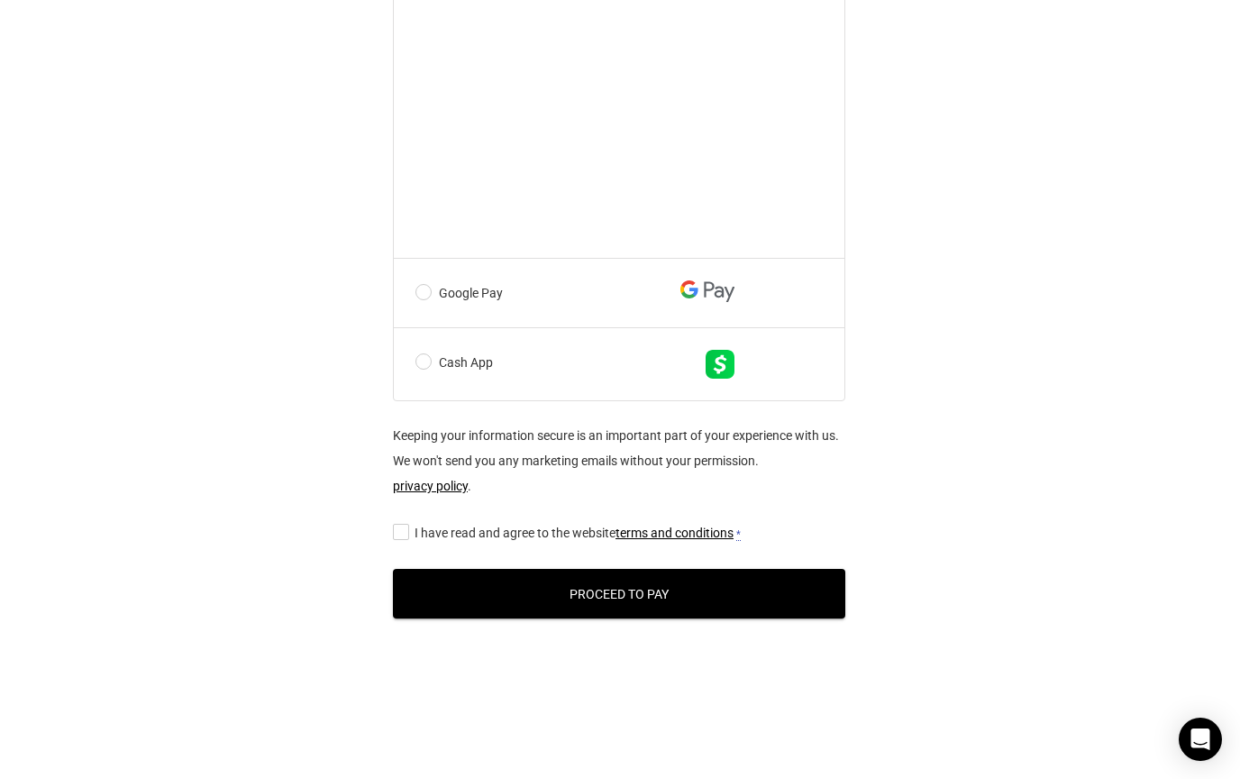
click at [631, 618] on button "Proceed to Pay" at bounding box center [619, 594] width 452 height 50
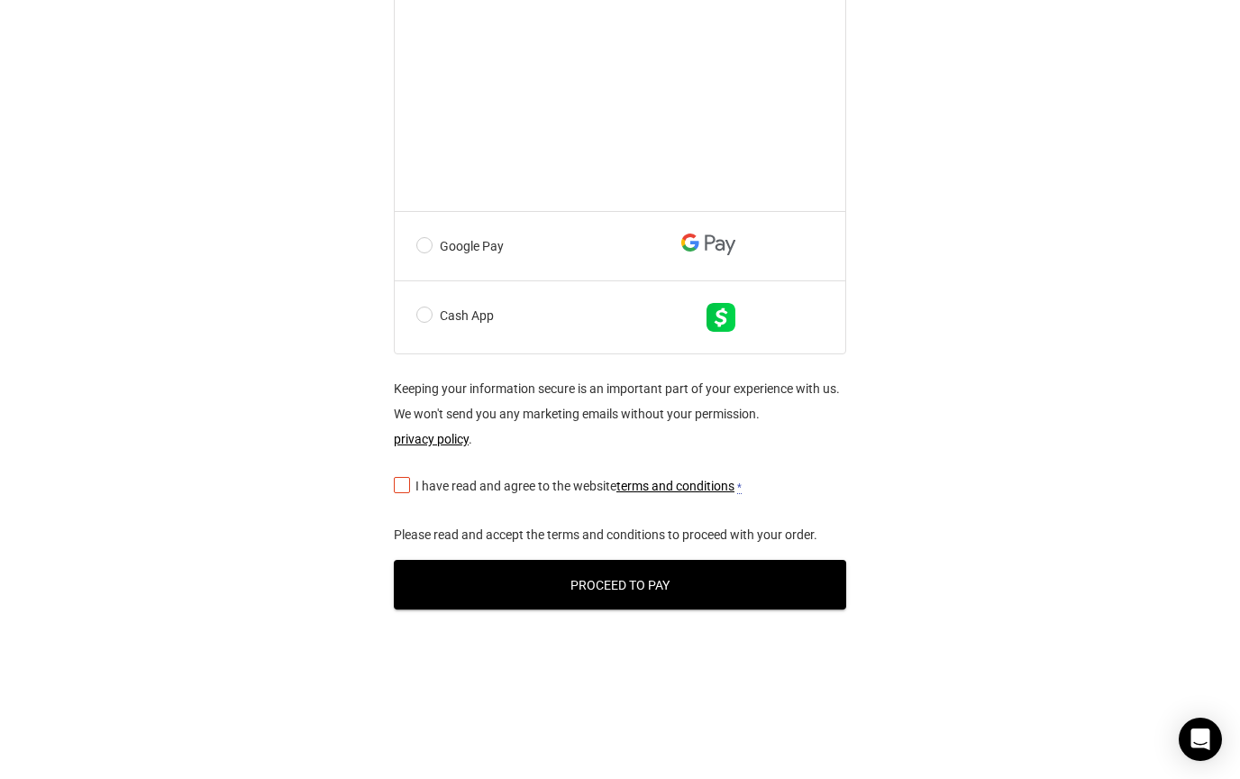
scroll to position [1169, 0]
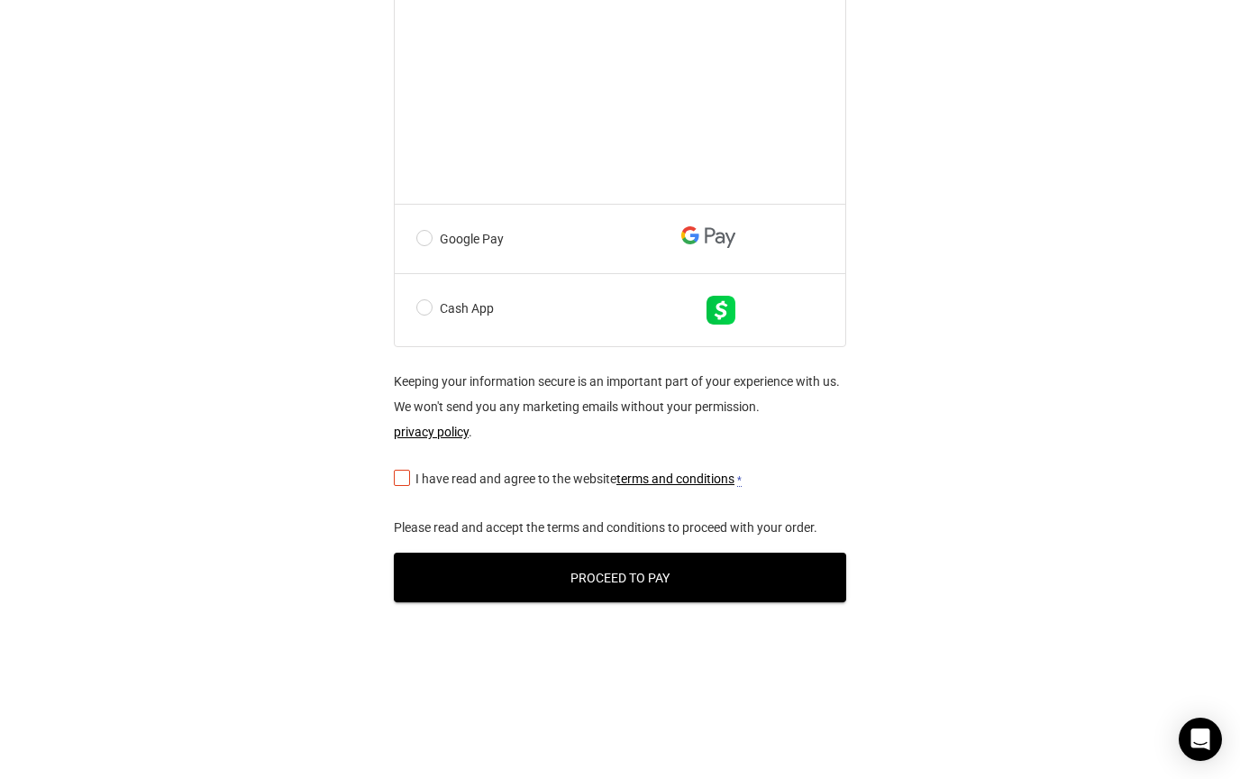
click at [400, 477] on input "I have read and agree to the website terms and conditions *" at bounding box center [400, 477] width 12 height 0
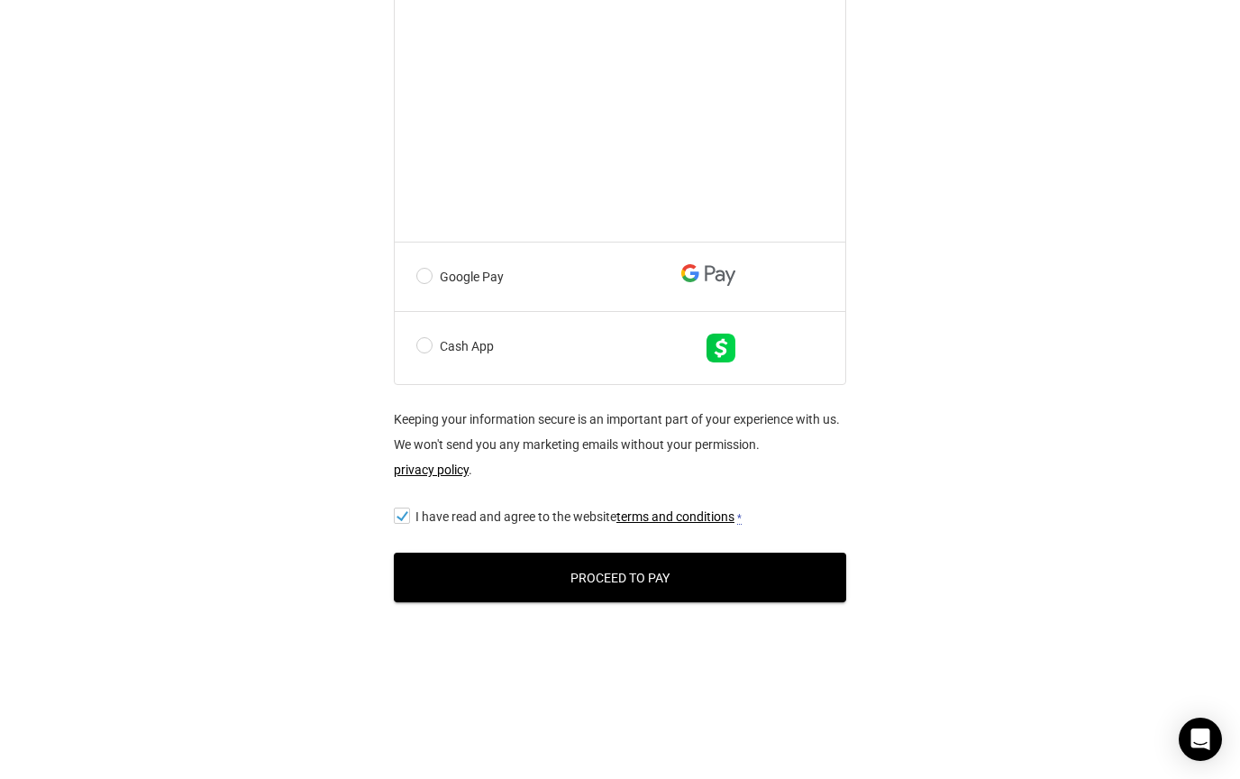
scroll to position [1161, 0]
click at [599, 576] on button "Proceed to Pay" at bounding box center [620, 577] width 452 height 50
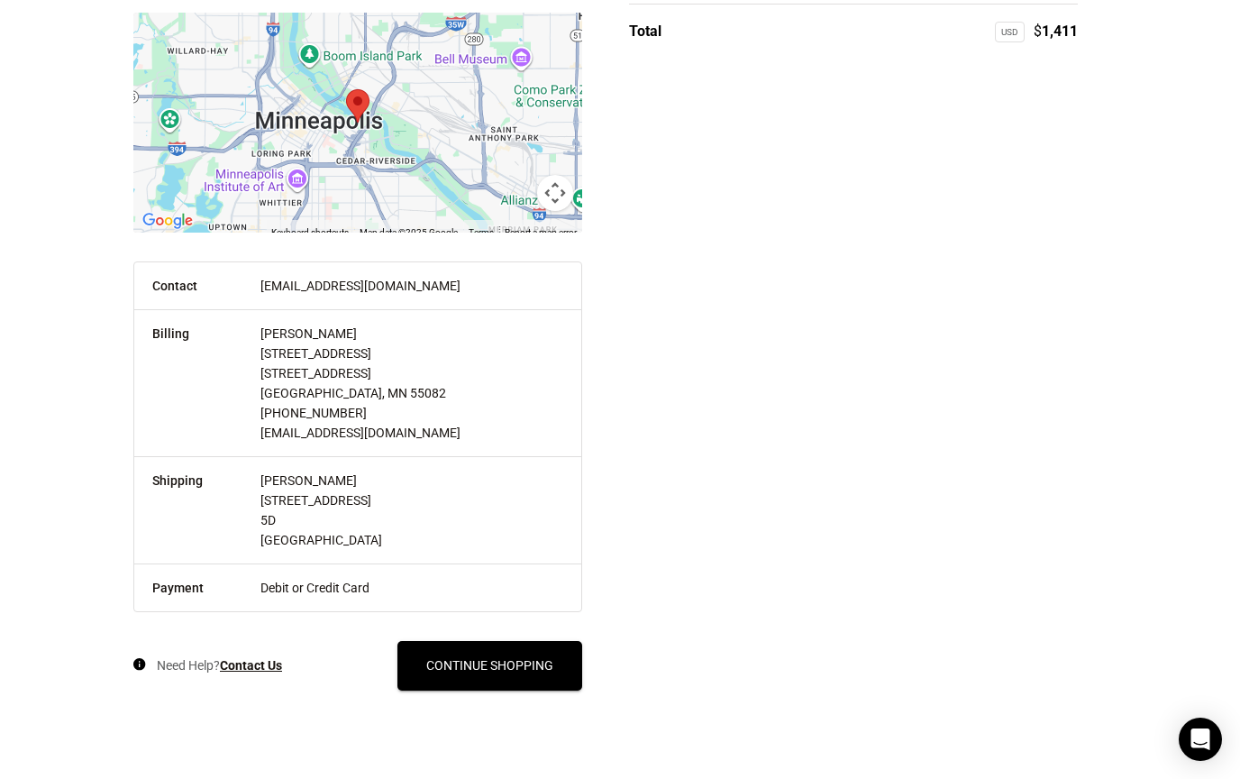
scroll to position [376, 13]
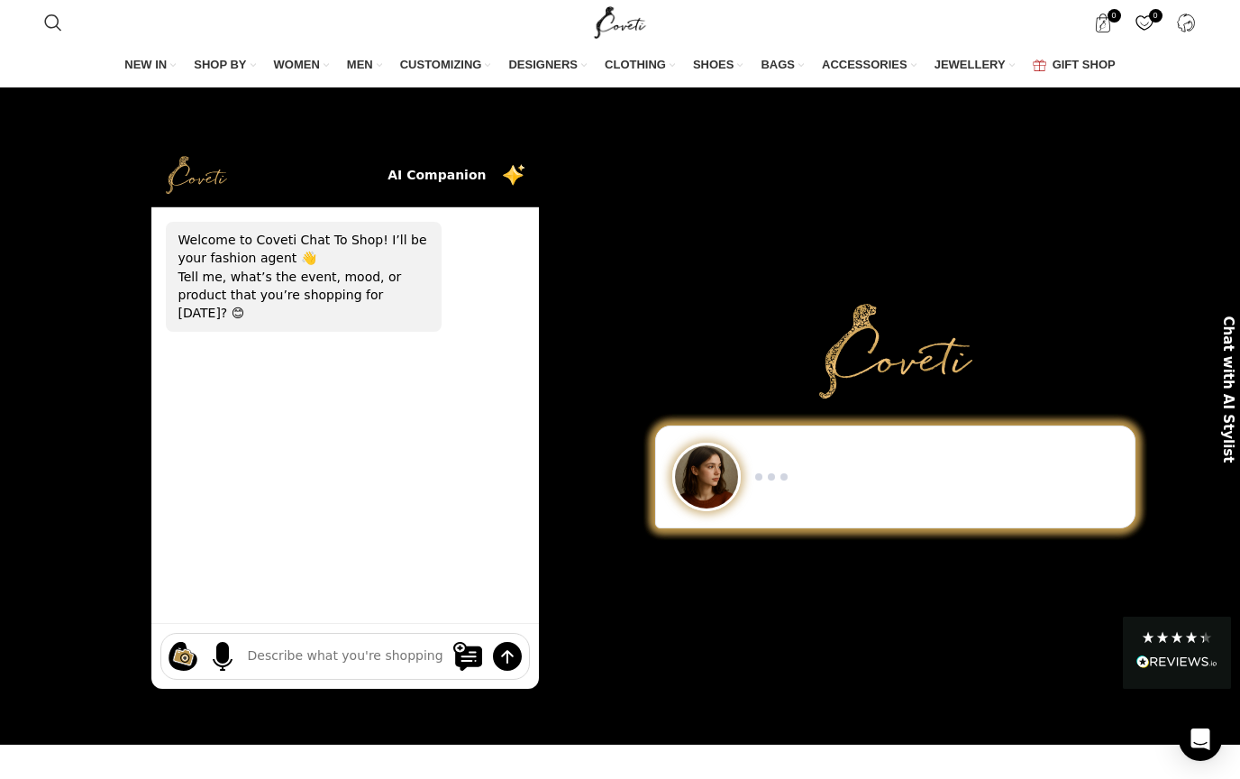
click at [518, 186] on img at bounding box center [514, 175] width 22 height 22
click at [513, 186] on img at bounding box center [514, 175] width 22 height 22
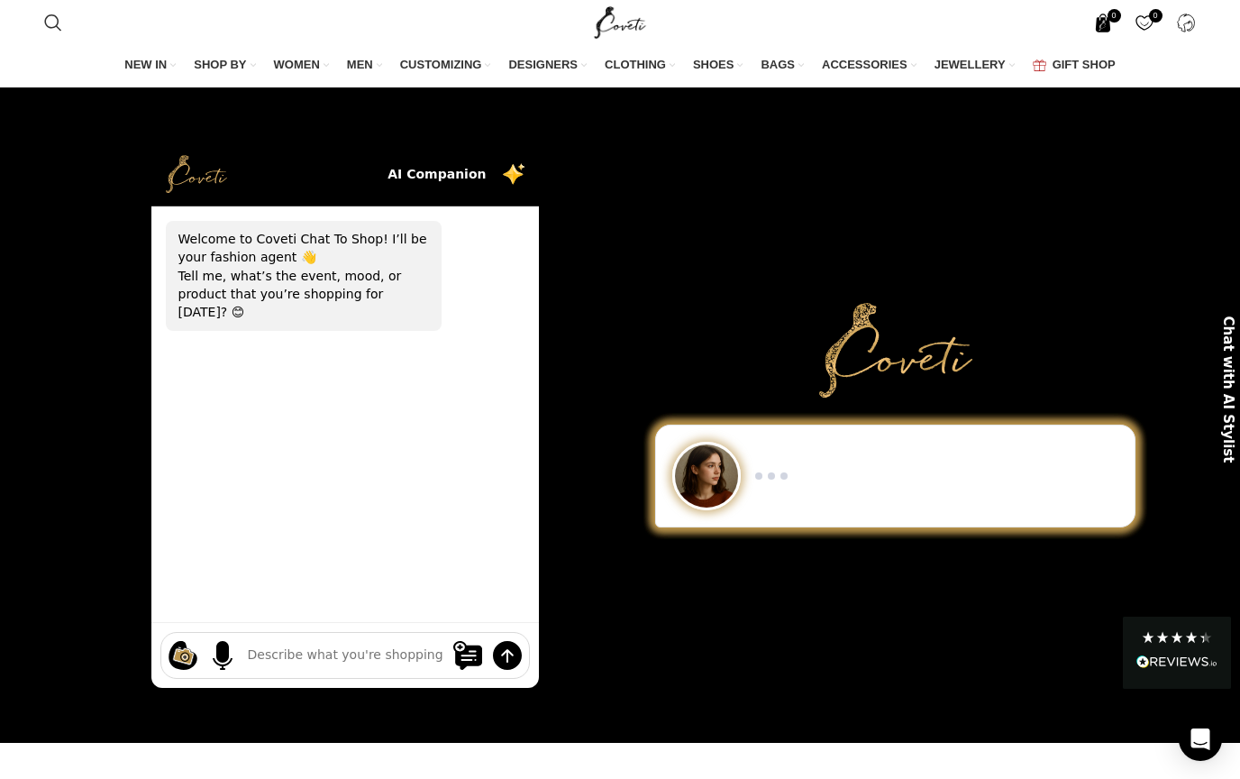
click at [1108, 17] on span "0 items" at bounding box center [1115, 16] width 14 height 14
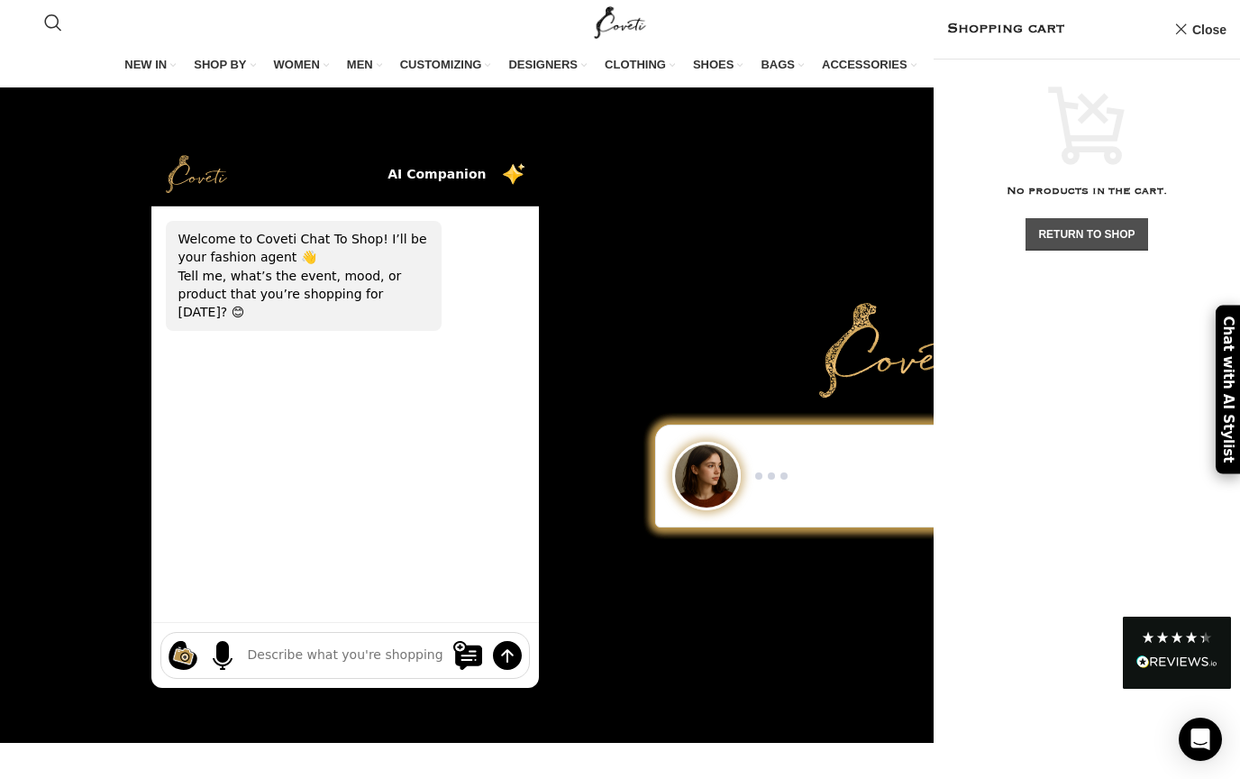
click at [1074, 236] on link "Return To Shop" at bounding box center [1087, 234] width 122 height 32
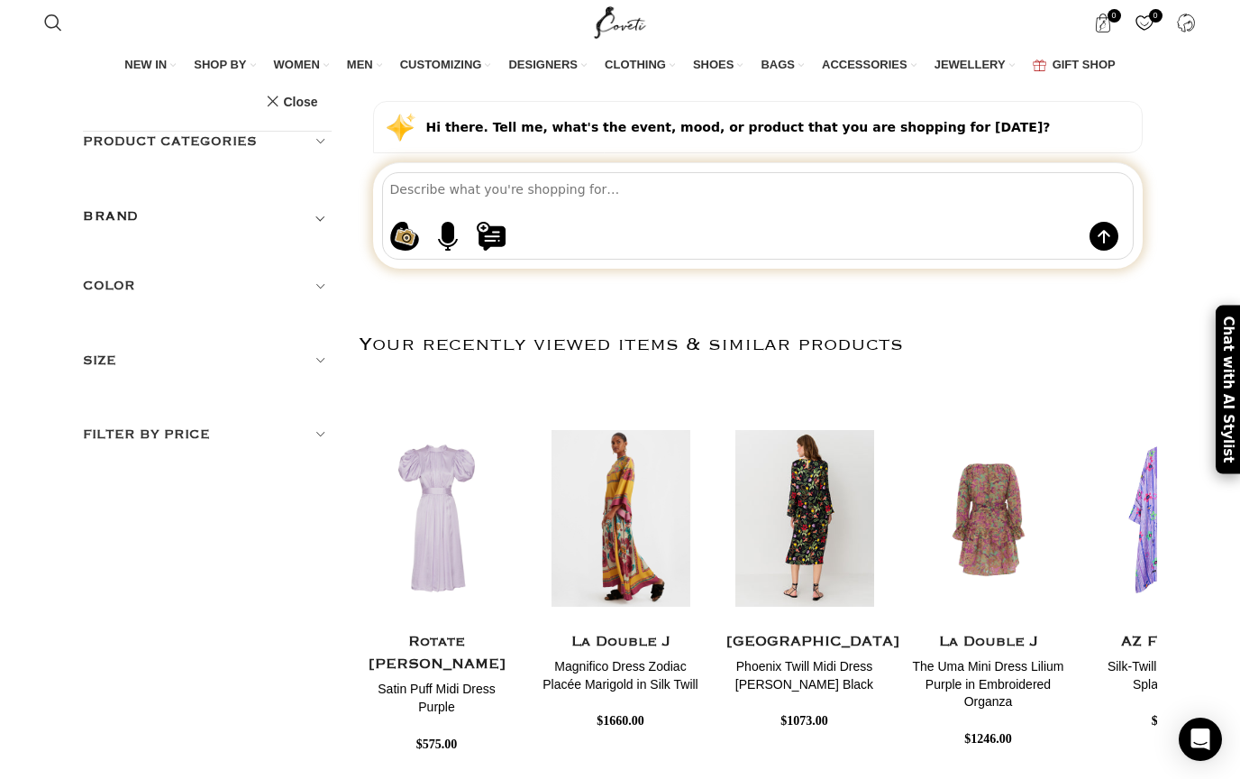
scroll to position [56, 0]
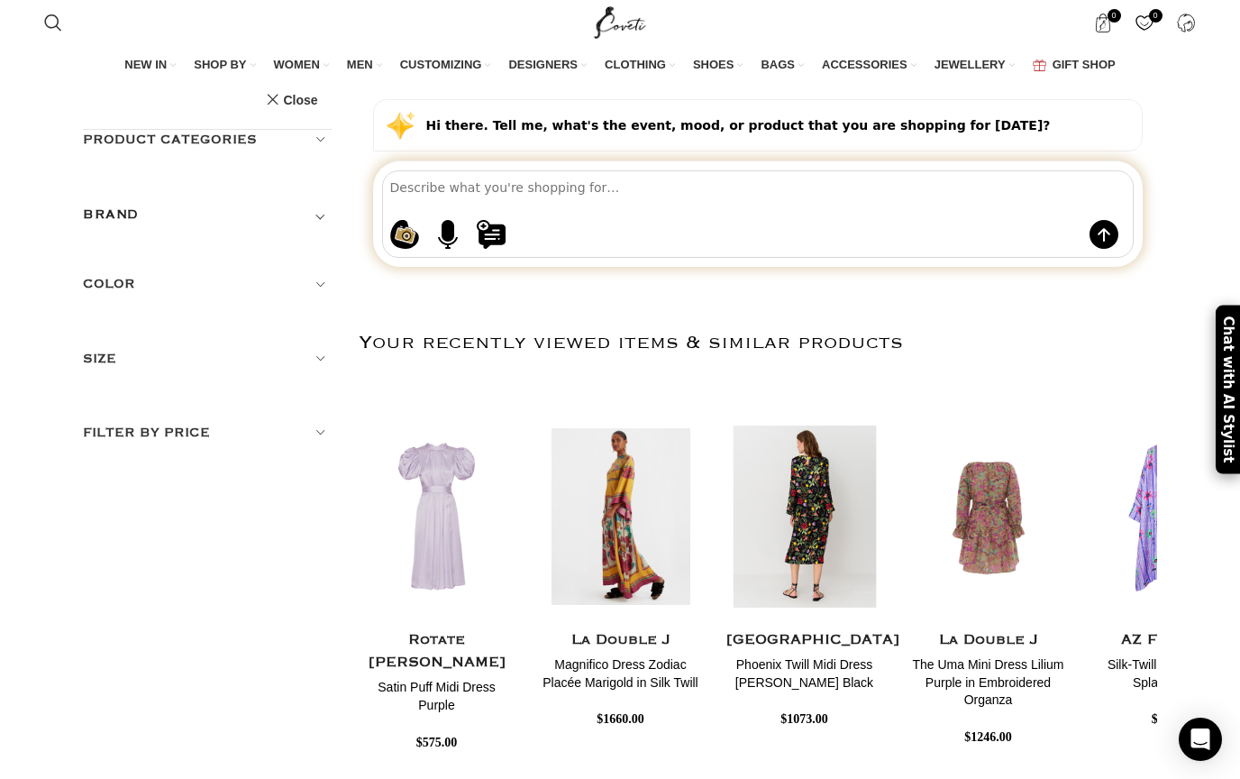
click at [782, 539] on img "3 / 30" at bounding box center [804, 516] width 161 height 223
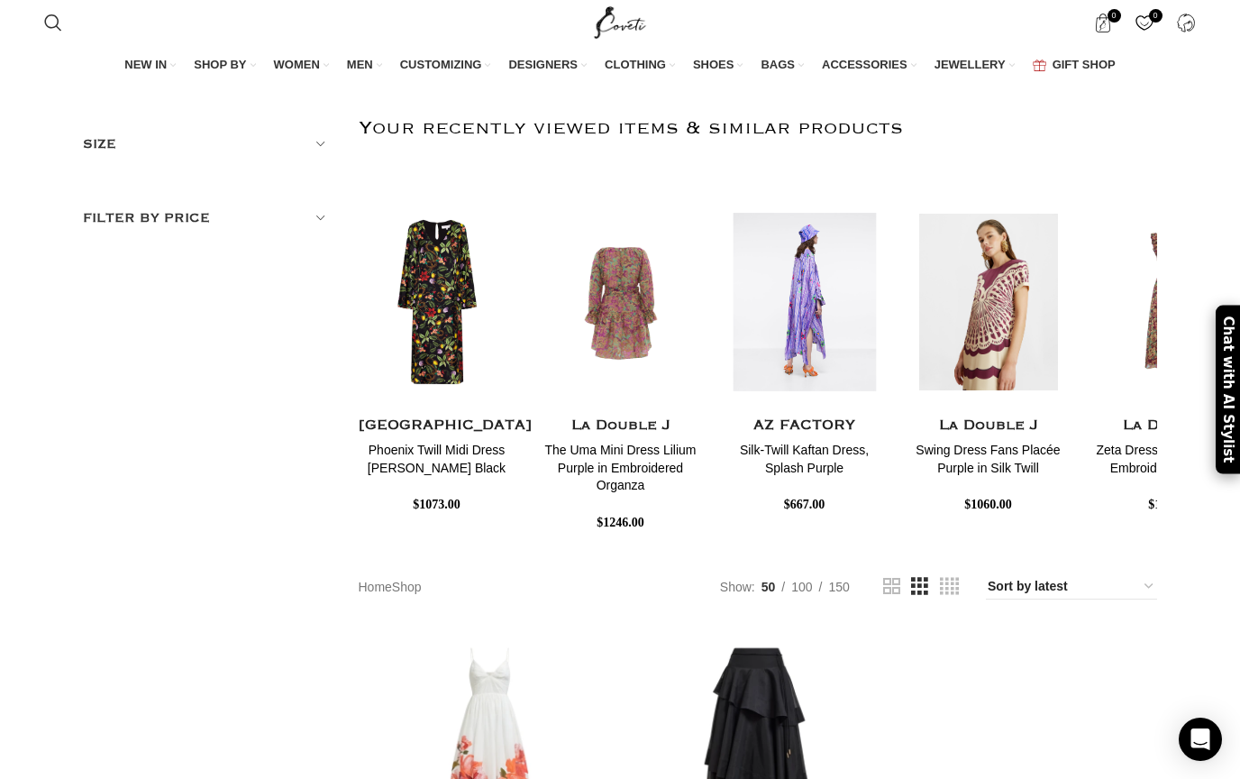
scroll to position [266, 0]
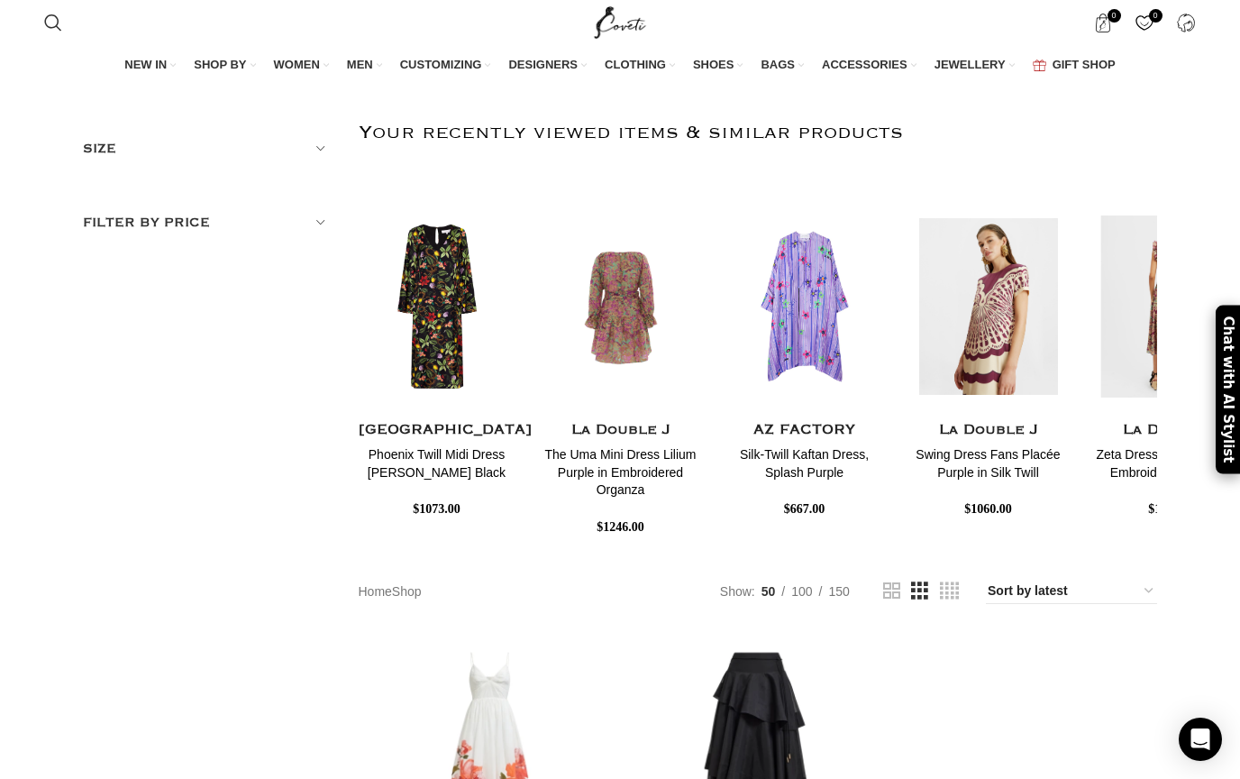
click at [1145, 352] on img "7 / 30" at bounding box center [1171, 306] width 161 height 223
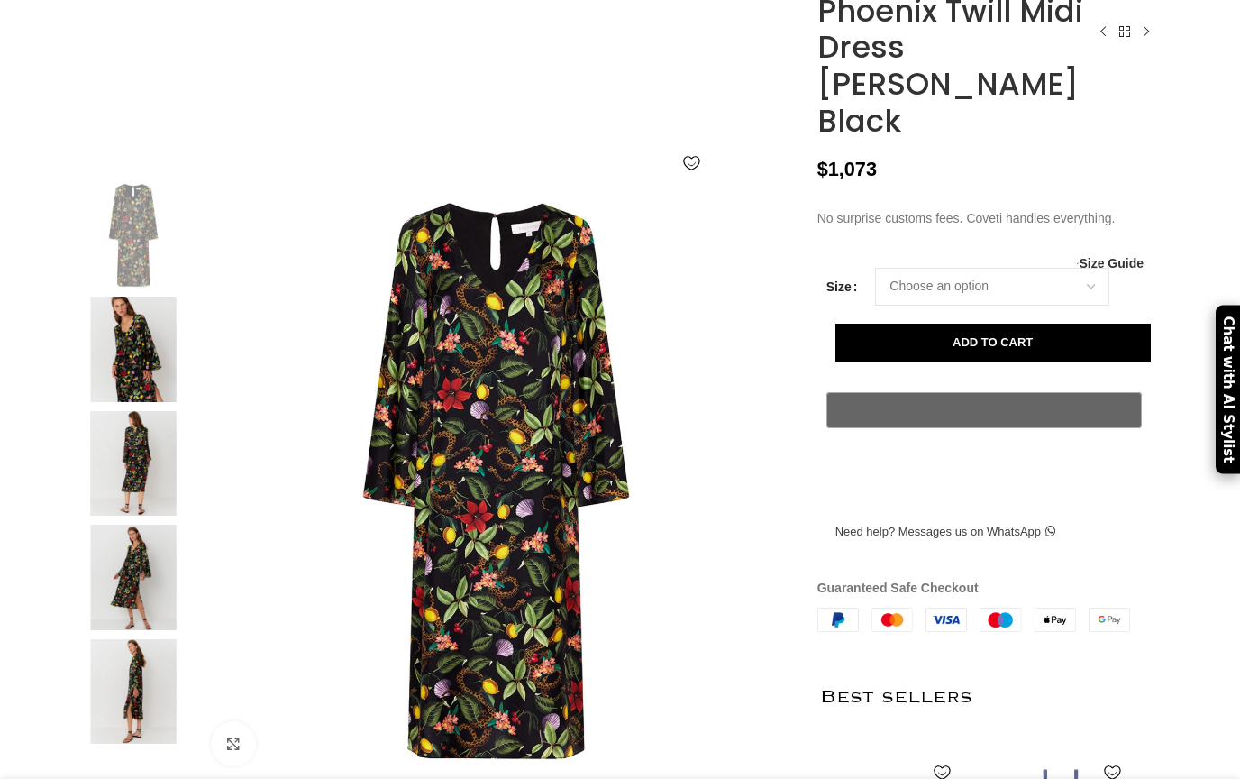
scroll to position [151, 0]
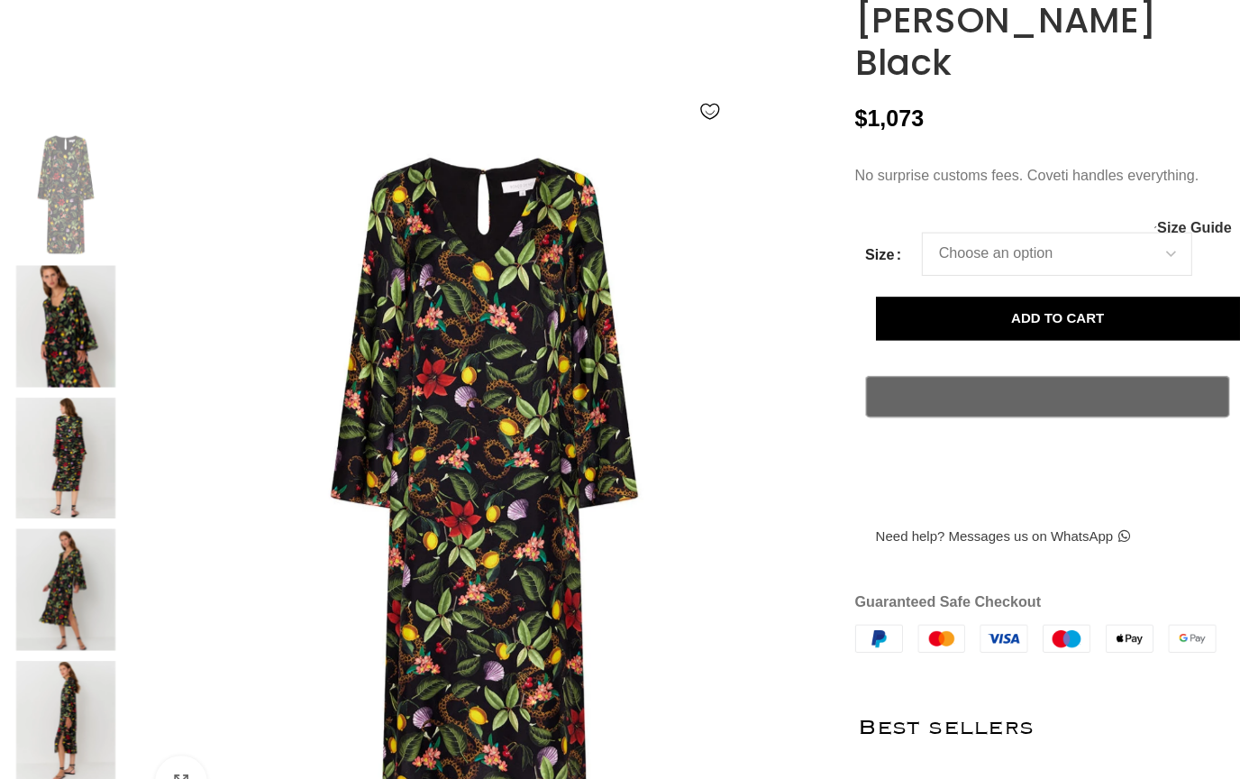
click at [78, 434] on img at bounding box center [133, 486] width 110 height 105
click at [78, 320] on img at bounding box center [133, 372] width 110 height 105
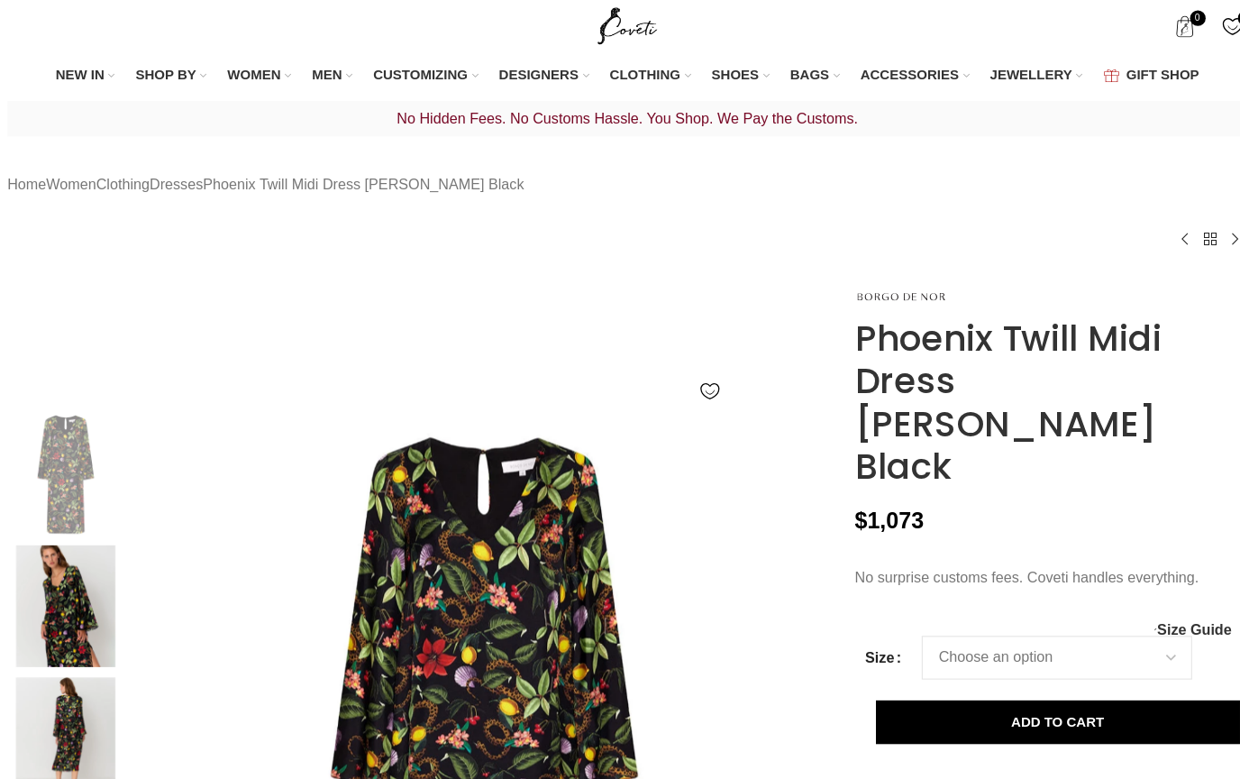
scroll to position [0, 0]
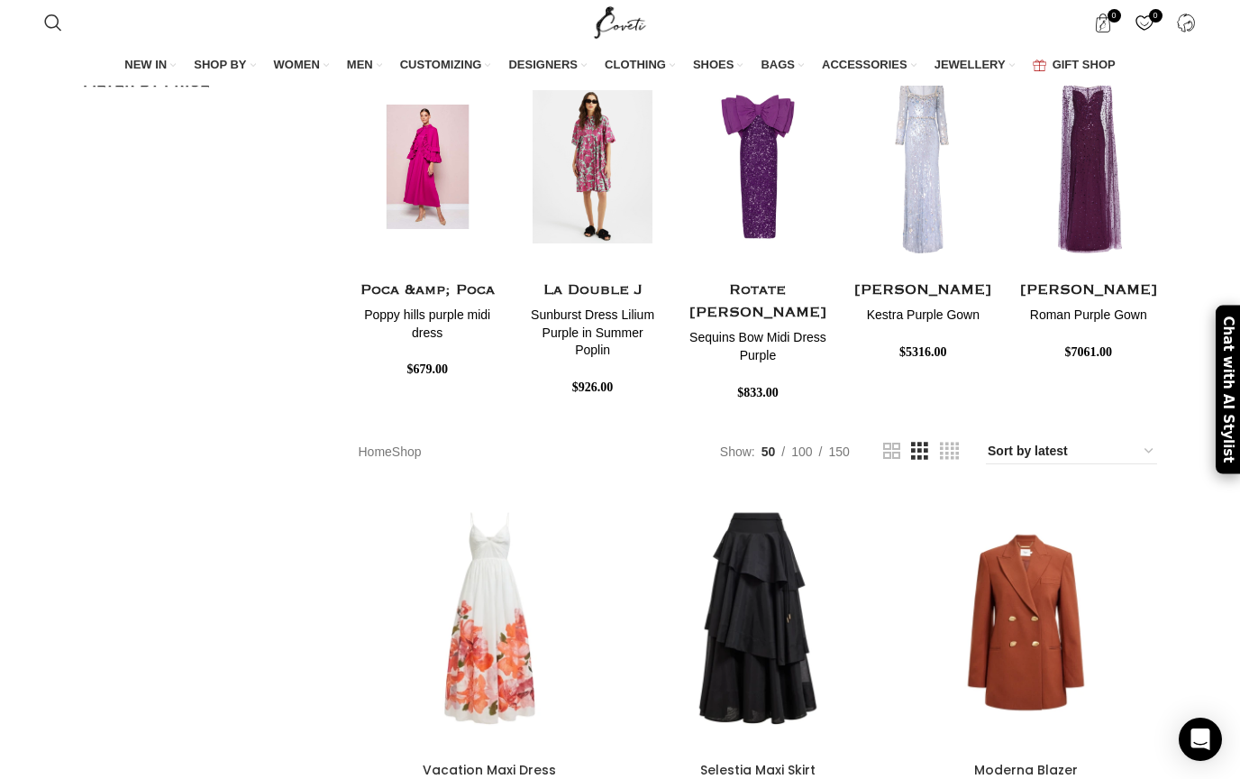
scroll to position [440, 0]
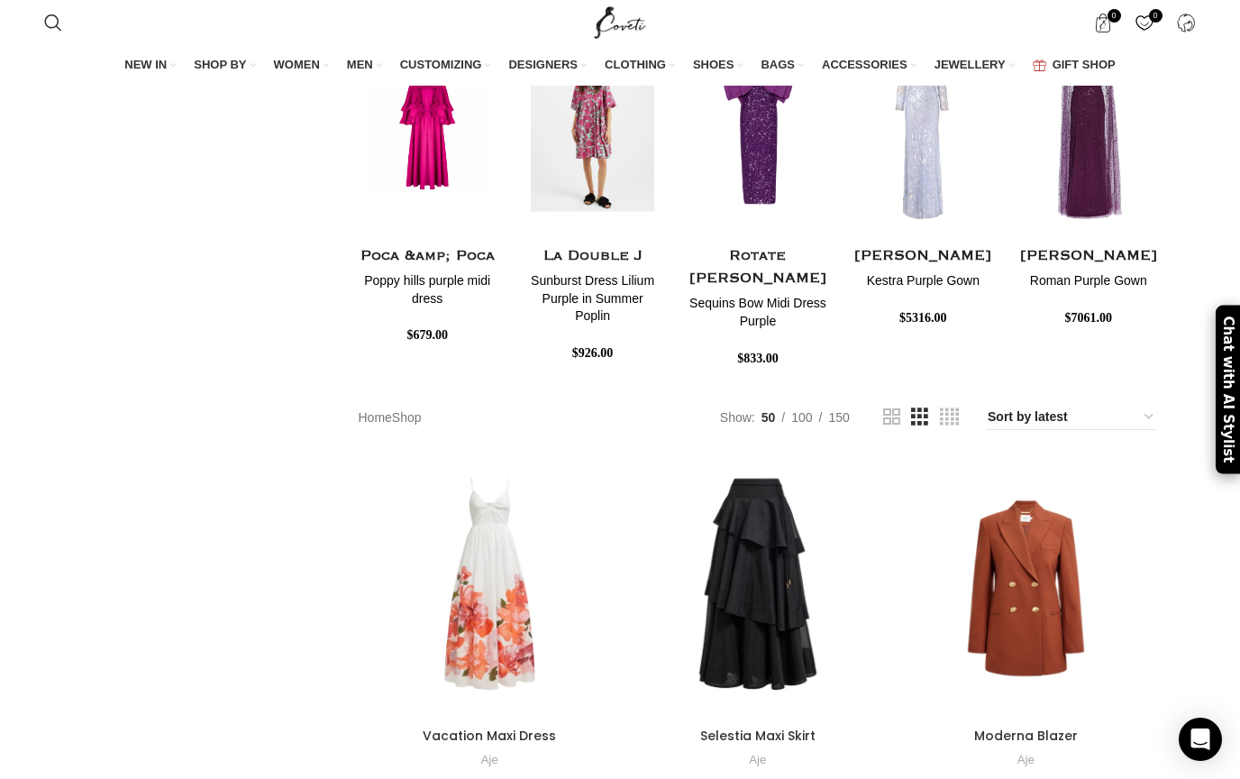
click at [598, 197] on img "2 / 30" at bounding box center [593, 132] width 142 height 223
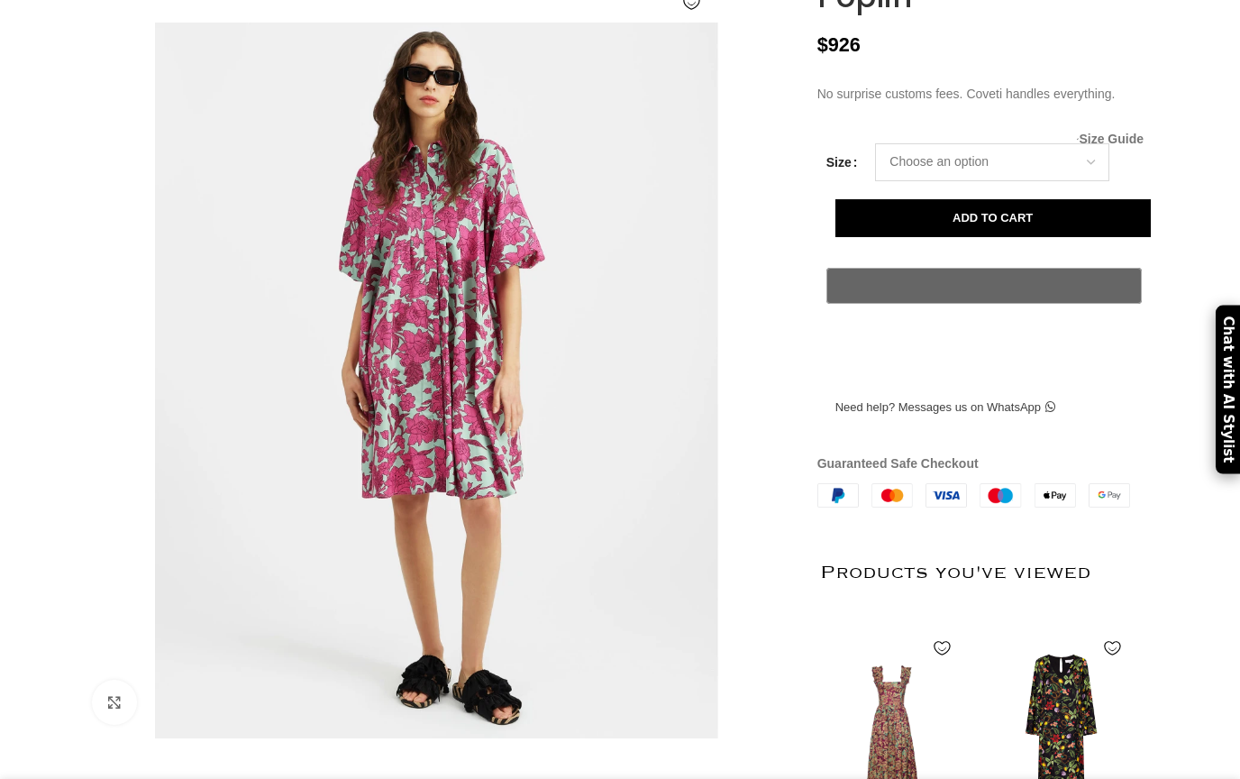
scroll to position [0, 190]
click at [1126, 139] on span "Size Guide" at bounding box center [1111, 139] width 65 height 0
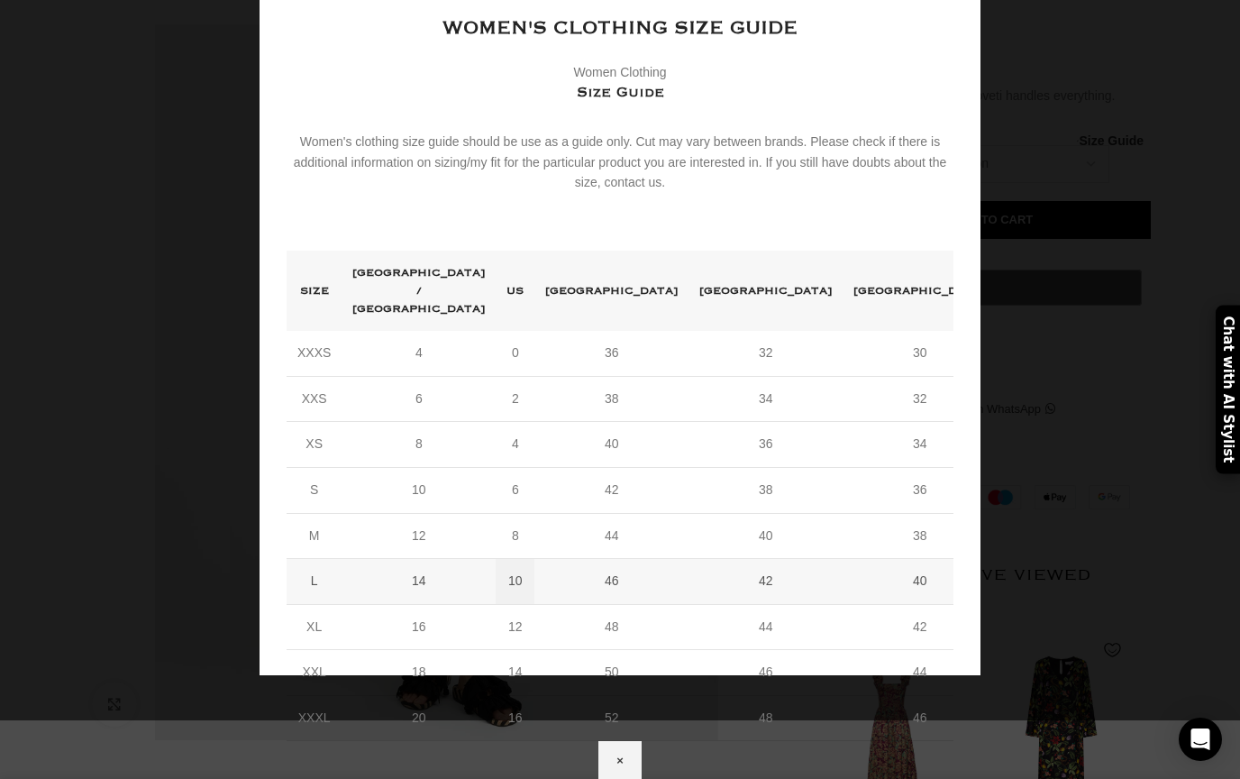
scroll to position [0, 570]
